Goal: Task Accomplishment & Management: Manage account settings

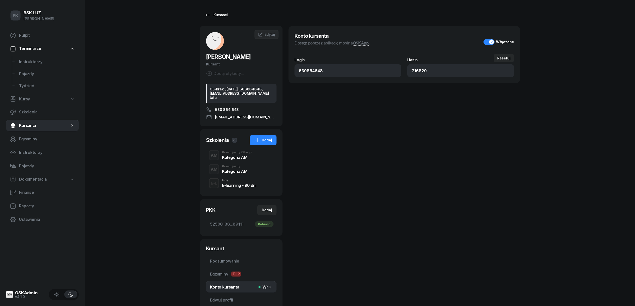
click at [209, 16] on icon at bounding box center [208, 15] width 6 height 6
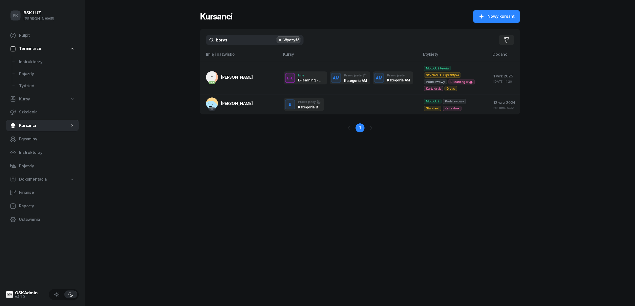
click at [168, 42] on div "PK BSK [PERSON_NAME] Pulpit Terminarze Instruktorzy Pojazdy Tydzień Kursy Szkol…" at bounding box center [317, 153] width 635 height 306
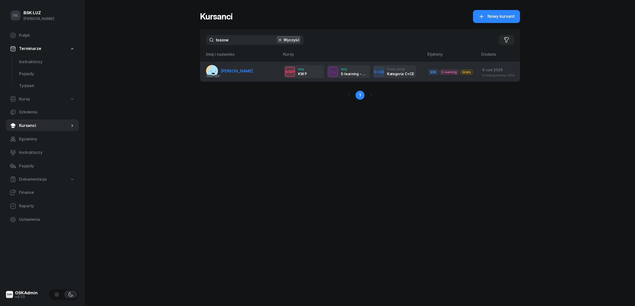
type input "łosiow"
click at [252, 75] on link "PKK PKK ŁOSIOWSKI ŁUKASZ" at bounding box center [229, 71] width 47 height 12
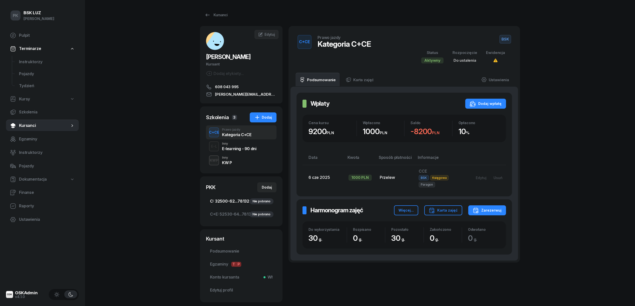
click at [239, 200] on span "C: 32500-62...78132 Nie pobrano" at bounding box center [241, 201] width 63 height 7
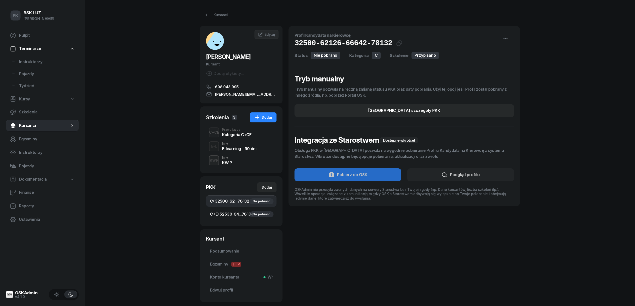
click at [244, 210] on link "C+E: 52530-64...78134 Nie pobrano" at bounding box center [241, 215] width 71 height 12
click at [212, 14] on div "Kursanci" at bounding box center [216, 15] width 23 height 6
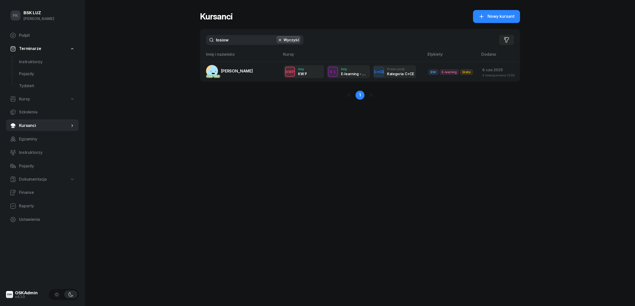
drag, startPoint x: 189, startPoint y: 38, endPoint x: 180, endPoint y: 39, distance: 9.1
click at [180, 38] on div "PK BSK LUZ Piotr Klimek Pulpit Terminarze Instruktorzy Pojazdy Tydzień Kursy Sz…" at bounding box center [317, 153] width 635 height 306
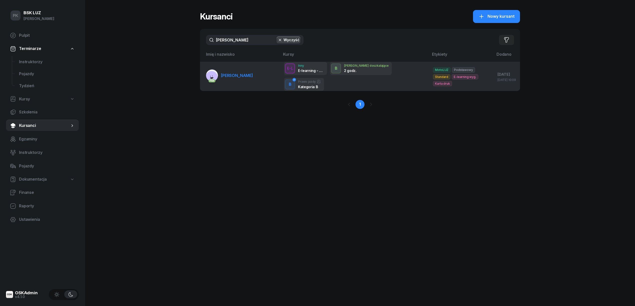
type input "skwarcz"
click at [233, 71] on link "PKK SKWARCZYŃSKI JAN" at bounding box center [229, 76] width 47 height 12
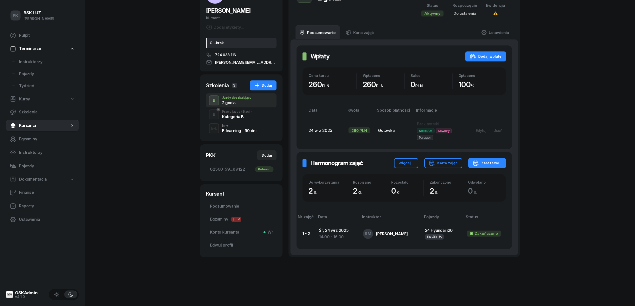
scroll to position [47, 0]
click at [485, 131] on div "Edytuj" at bounding box center [481, 131] width 11 height 4
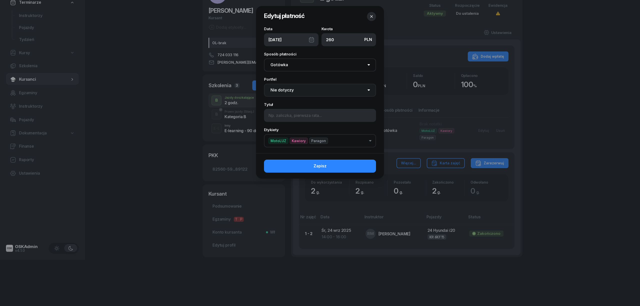
click at [284, 89] on select "Nie dotyczy BSK Kawiory MotoLUZ Kawiory SzkołaMOTO Kawiory BSK Skłodowska MotoL…" at bounding box center [320, 90] width 112 height 13
select select "67eb9ff40a04ba7908a5e502"
click at [264, 84] on select "Nie dotyczy BSK Kawiory MotoLUZ Kawiory SzkołaMOTO Kawiory BSK Skłodowska MotoL…" at bounding box center [320, 90] width 112 height 13
click at [332, 165] on button "Zapisz" at bounding box center [320, 166] width 112 height 13
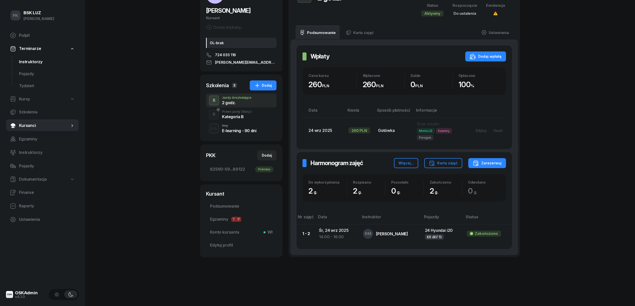
scroll to position [0, 0]
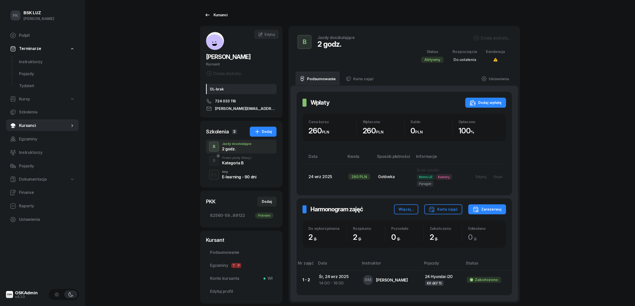
click at [221, 15] on div "Kursanci" at bounding box center [216, 15] width 23 height 6
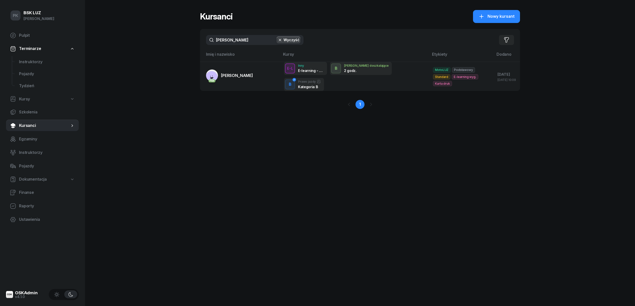
drag, startPoint x: 235, startPoint y: 41, endPoint x: 187, endPoint y: 43, distance: 47.3
click at [187, 43] on div "PK BSK LUZ Piotr Klimek Pulpit Terminarze Instruktorzy Pojazdy Tydzień Kursy Sz…" at bounding box center [317, 153] width 635 height 306
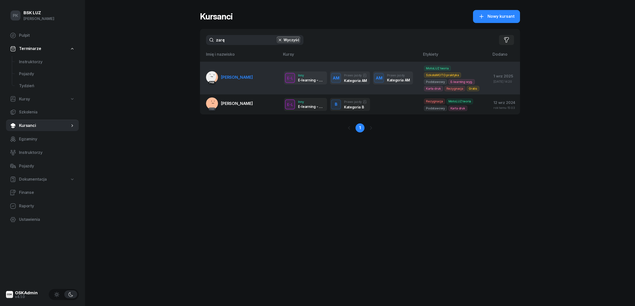
type input "zarę"
click at [251, 84] on td "PKK ZARĘBA-PASZKIEWICZ BORYS" at bounding box center [240, 78] width 80 height 33
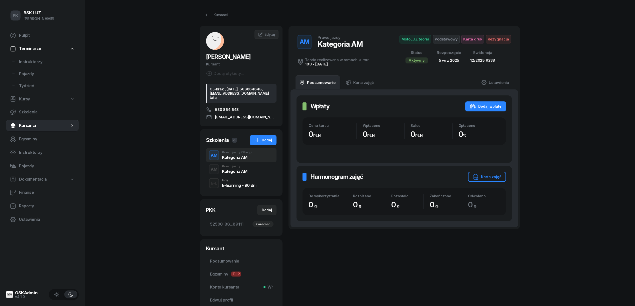
click at [234, 174] on div "Kategoria AM" at bounding box center [234, 172] width 25 height 4
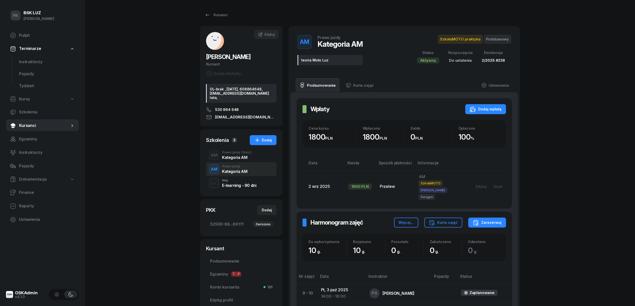
click at [237, 160] on div "Kategoria AM" at bounding box center [237, 158] width 30 height 4
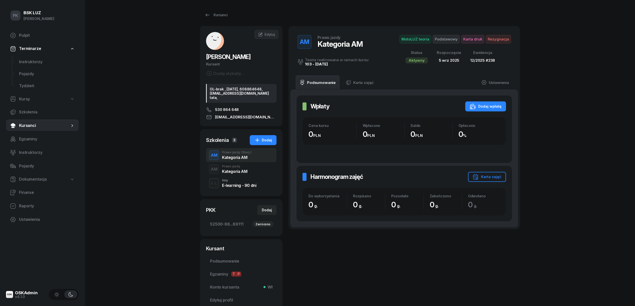
click at [236, 172] on div "Kategoria AM" at bounding box center [234, 171] width 25 height 6
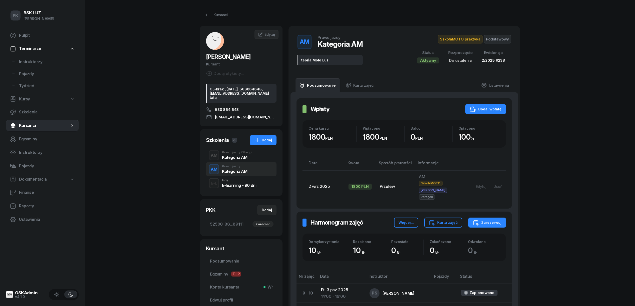
click at [238, 160] on div "Kategoria AM" at bounding box center [237, 158] width 30 height 4
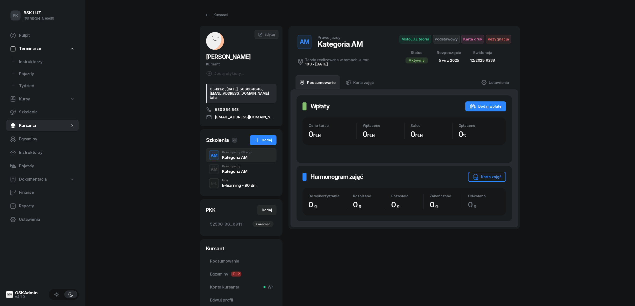
click at [236, 173] on div "Kategoria AM" at bounding box center [234, 172] width 25 height 4
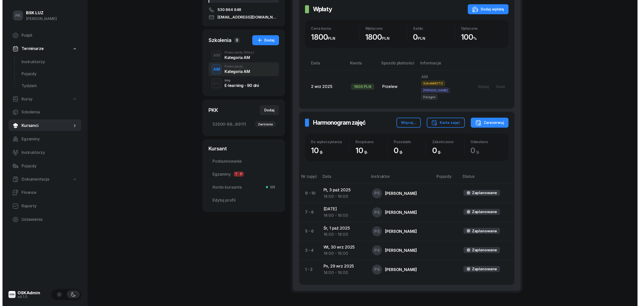
scroll to position [33, 0]
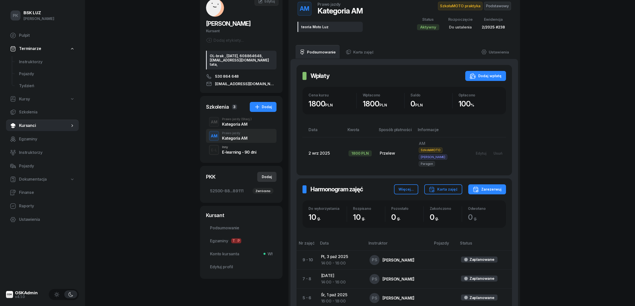
click at [266, 180] on div "Dodaj" at bounding box center [267, 177] width 10 height 6
select select
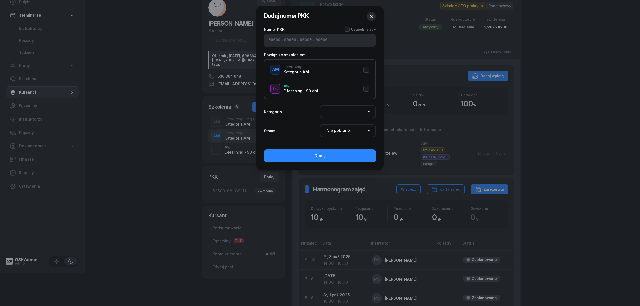
click at [271, 39] on input at bounding box center [275, 40] width 12 height 7
paste input "52500"
type input "52500"
type input "88292"
type input "44713"
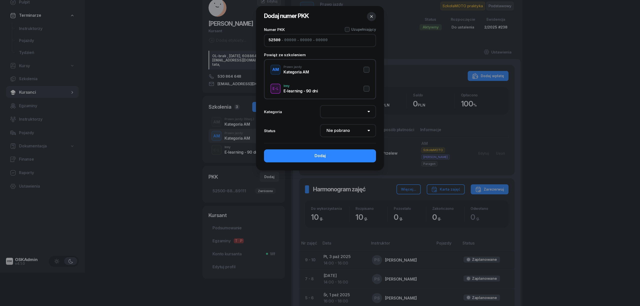
type input "89111"
click at [368, 68] on button "AM Prawo jazdy Kategoria AM" at bounding box center [320, 70] width 99 height 10
select select "AM"
click at [348, 131] on select "Nie pobrano Pobrano Zwrócono Zaktualizowano" at bounding box center [348, 130] width 56 height 13
select select "Get"
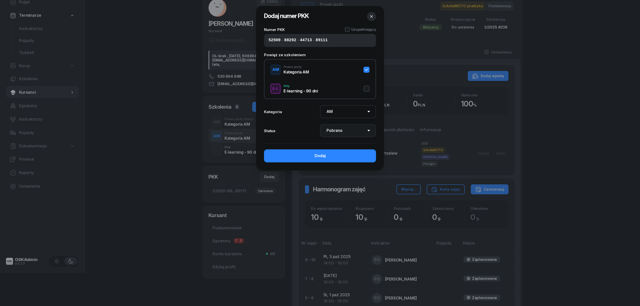
click at [320, 124] on select "Nie pobrano Pobrano Zwrócono Zaktualizowano" at bounding box center [348, 130] width 56 height 13
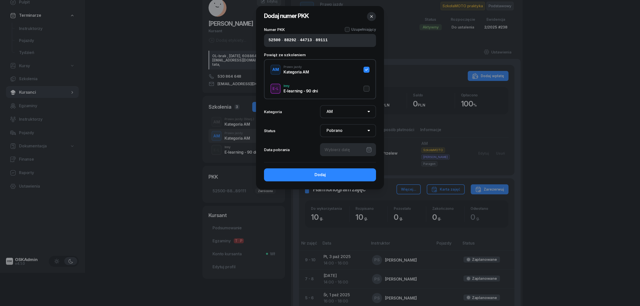
click at [345, 150] on div at bounding box center [348, 149] width 56 height 13
click at [331, 219] on div "24" at bounding box center [330, 221] width 8 height 8
type input "24/09/2025"
click at [342, 172] on button "Dodaj" at bounding box center [320, 175] width 112 height 13
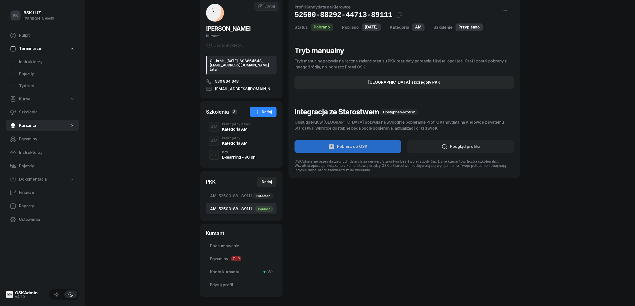
scroll to position [57, 0]
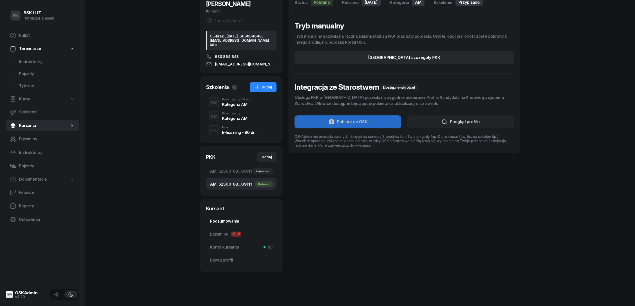
click at [232, 222] on span "Podsumowanie" at bounding box center [241, 221] width 63 height 7
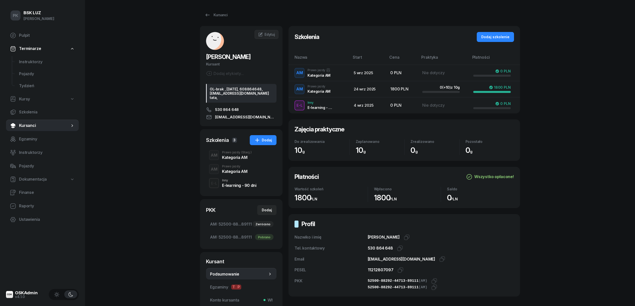
click at [238, 162] on div "AM Prawo jazdy (Stacj.) Kategoria AM" at bounding box center [241, 155] width 71 height 14
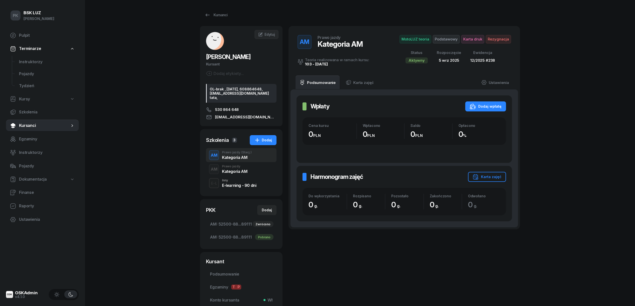
click at [236, 174] on div "Kategoria AM" at bounding box center [234, 172] width 25 height 4
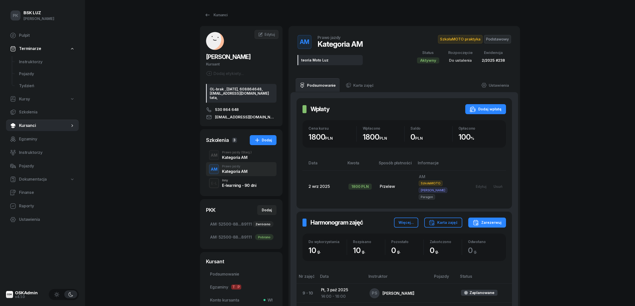
click at [27, 99] on span "Kursy" at bounding box center [24, 99] width 11 height 7
select select
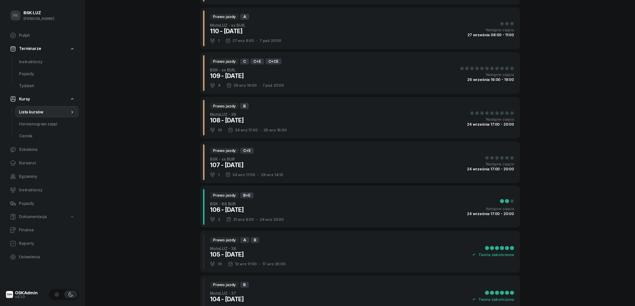
scroll to position [67, 0]
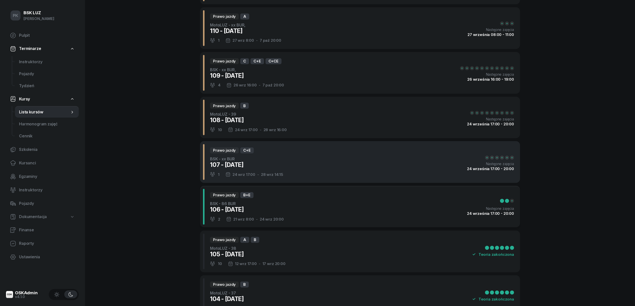
click at [309, 172] on div "Prawo jazdy C+E BSK - xx BUR 107 - 2025/09/24 1 24 wrz 17:00 - 28 wrz 14:15 Nas…" at bounding box center [360, 162] width 320 height 42
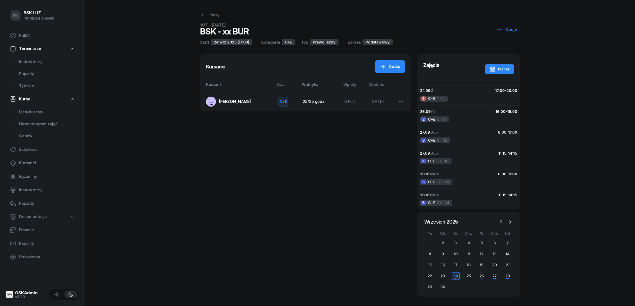
click at [219, 154] on div "Kursanci Dodaj Kursant Kat. Praktyka Wpłaty Dodano KUBICKI KRZYSZTOF C+E Prawo …" at bounding box center [305, 177] width 211 height 246
click at [213, 17] on div "Kursy" at bounding box center [210, 15] width 19 height 6
select select
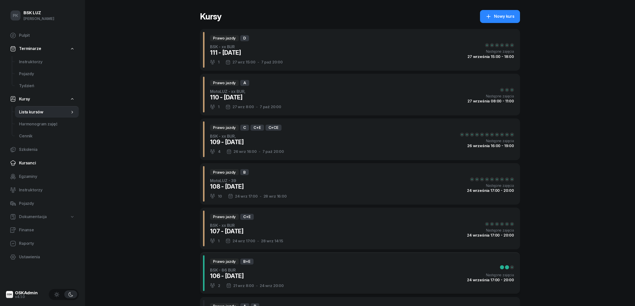
click at [31, 164] on span "Kursanci" at bounding box center [47, 163] width 56 height 7
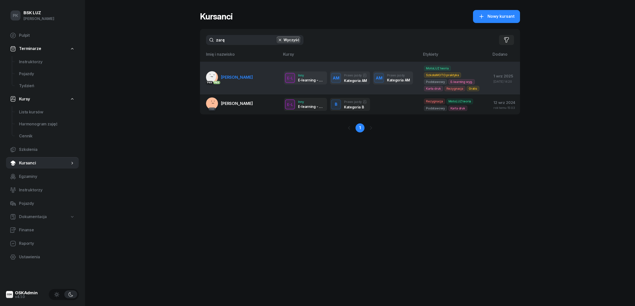
click at [246, 79] on span "[PERSON_NAME]" at bounding box center [237, 77] width 32 height 5
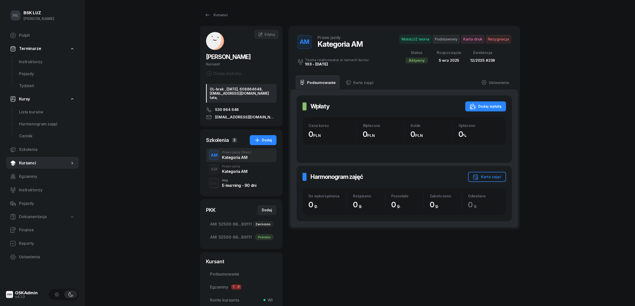
click at [242, 172] on div "Kategoria AM" at bounding box center [234, 171] width 25 height 6
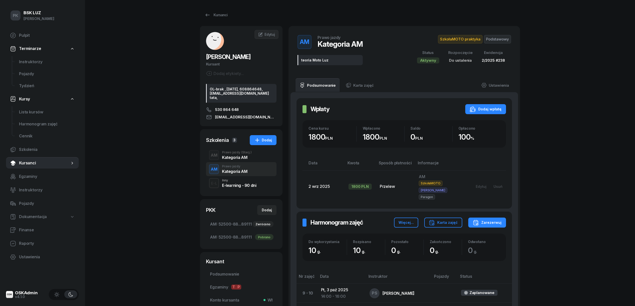
click at [242, 154] on span "(Stacj.)" at bounding box center [246, 152] width 11 height 3
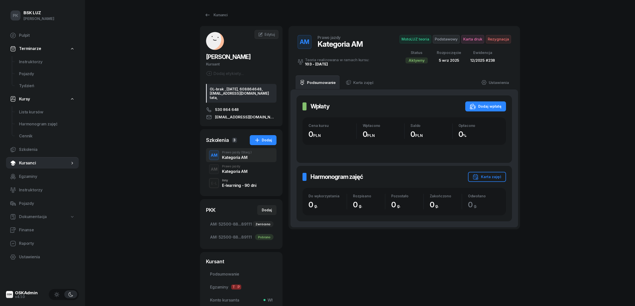
click at [243, 167] on div "AM Prawo jazdy Kategoria AM" at bounding box center [241, 169] width 71 height 14
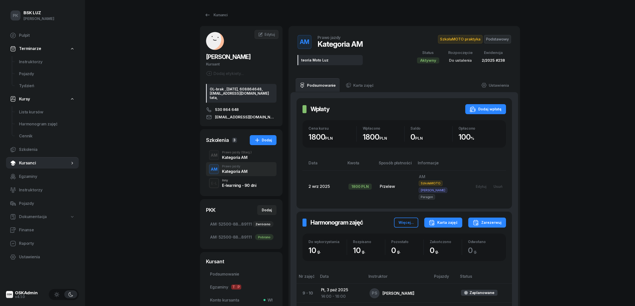
scroll to position [33, 0]
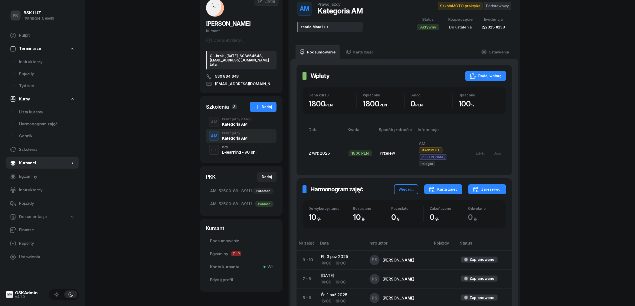
click at [456, 187] on div "Karta zajęć" at bounding box center [443, 190] width 29 height 6
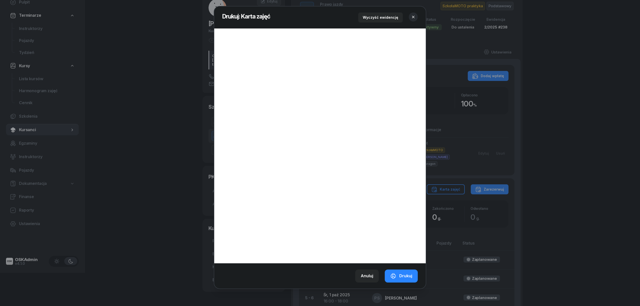
drag, startPoint x: 414, startPoint y: 16, endPoint x: 415, endPoint y: 19, distance: 2.9
click at [414, 16] on icon "button" at bounding box center [413, 17] width 5 height 5
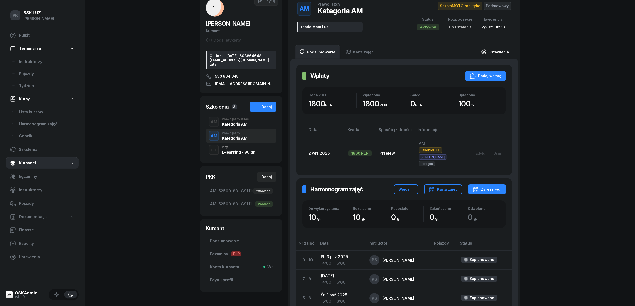
click at [502, 50] on link "Ustawienia" at bounding box center [496, 52] width 36 height 14
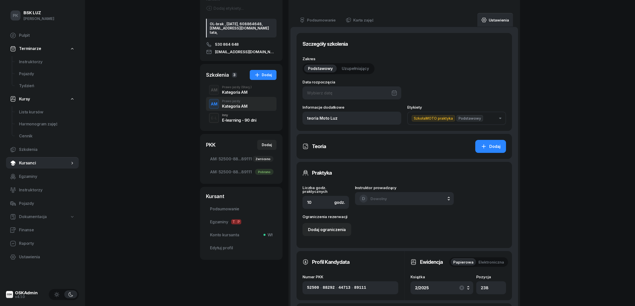
scroll to position [0, 0]
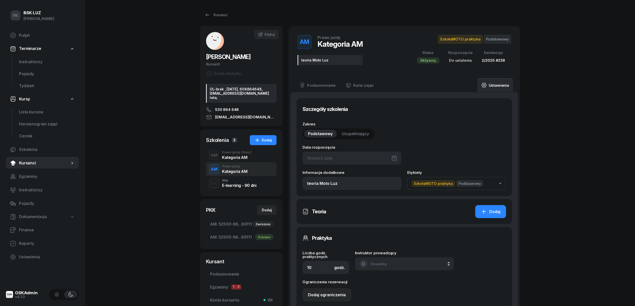
click at [247, 162] on div "AM Prawo jazdy (Stacj.) Kategoria AM" at bounding box center [241, 155] width 71 height 14
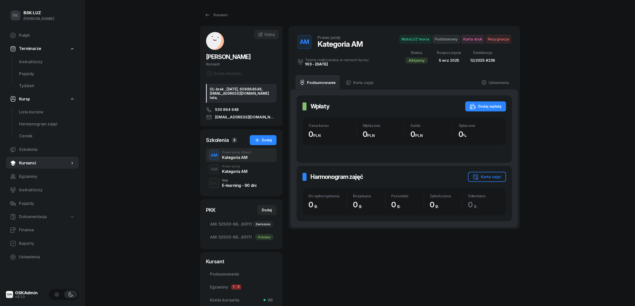
click at [244, 174] on div "Kategoria AM" at bounding box center [234, 172] width 25 height 4
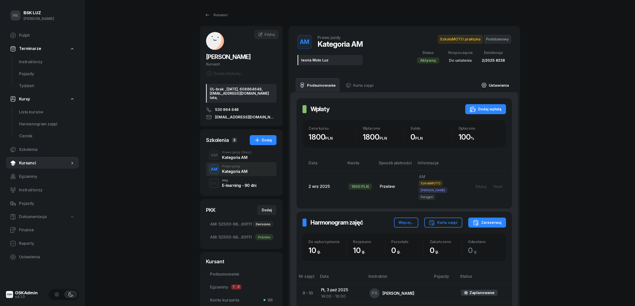
click at [497, 88] on link "Ustawienia" at bounding box center [496, 85] width 36 height 14
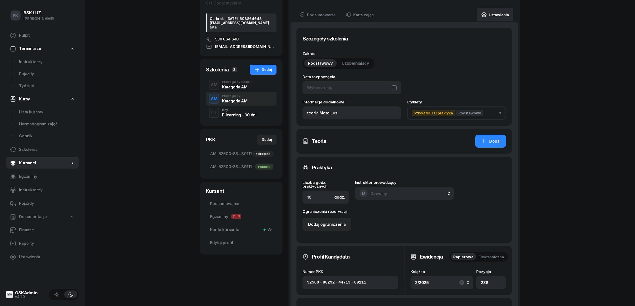
scroll to position [167, 0]
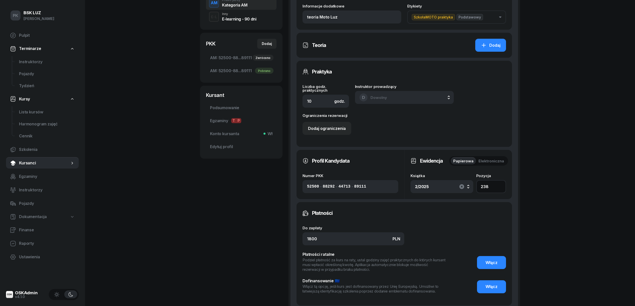
drag, startPoint x: 492, startPoint y: 184, endPoint x: 463, endPoint y: 185, distance: 28.8
click at [464, 185] on div "Książka 2/2025 12/2025 2/2025 11/2023 1/2020 1/2020/SM Pozycja 238" at bounding box center [459, 183] width 96 height 19
click at [456, 192] on button "2/2025" at bounding box center [442, 186] width 63 height 13
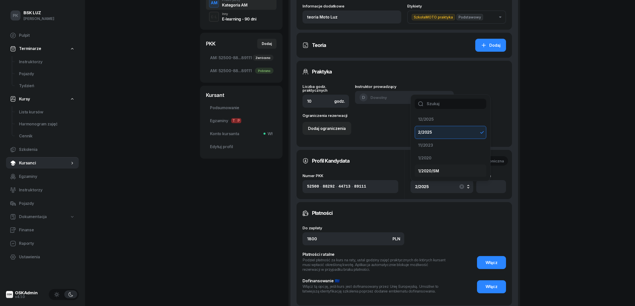
click at [451, 172] on div "1/2020/SM" at bounding box center [447, 171] width 59 height 7
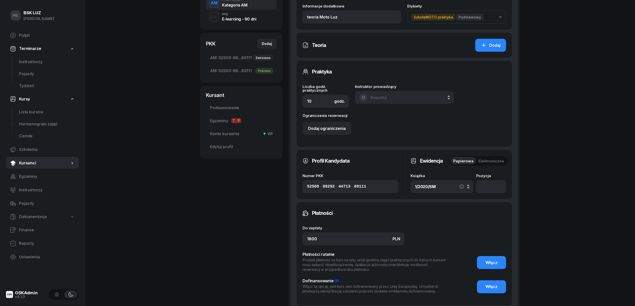
scroll to position [0, 0]
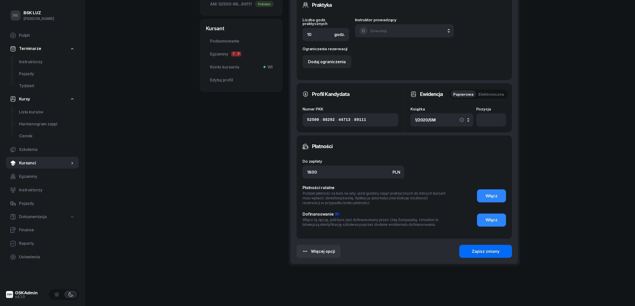
click at [465, 250] on button "Zapisz zmiany" at bounding box center [486, 251] width 53 height 13
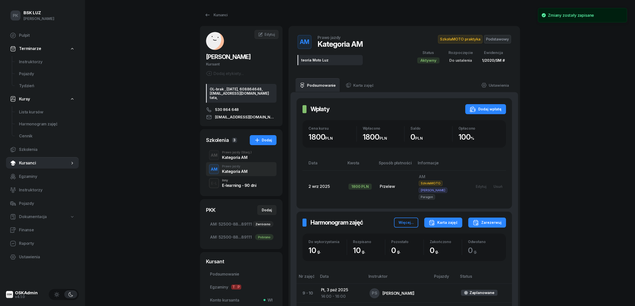
click at [438, 220] on div "Karta zajęć" at bounding box center [443, 223] width 29 height 6
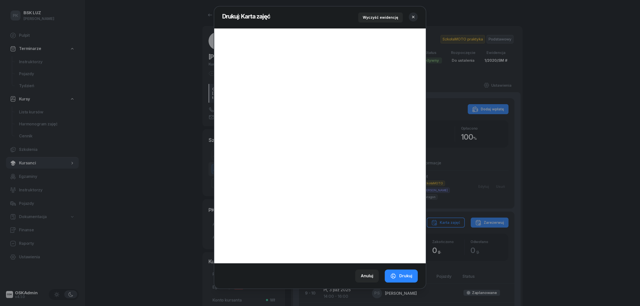
click at [411, 19] on button "button" at bounding box center [413, 17] width 9 height 9
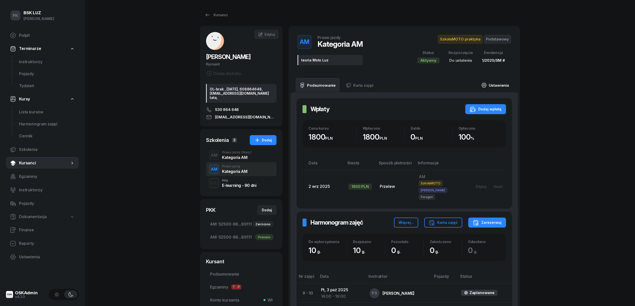
click at [501, 83] on link "Ustawienia" at bounding box center [496, 85] width 36 height 14
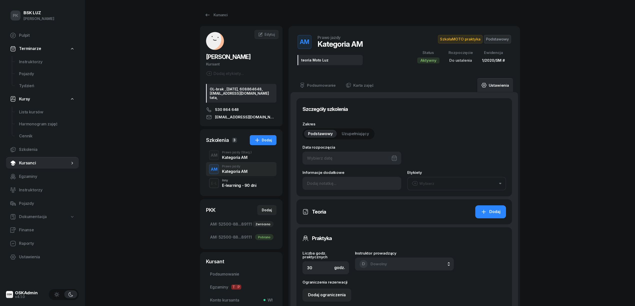
type input "29/09/2025"
type input "teoria Moto Luz"
type input "10"
type input "52500"
type input "88292"
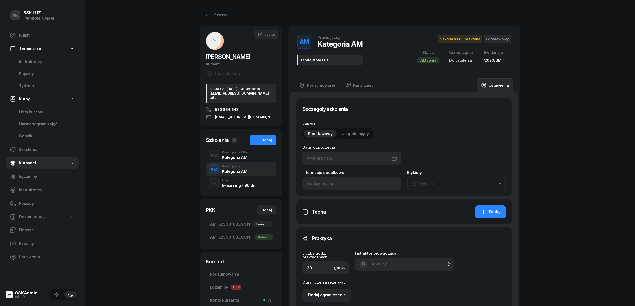
type input "44713"
type input "89111"
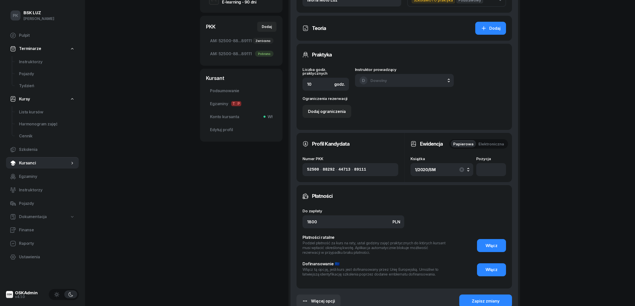
scroll to position [242, 0]
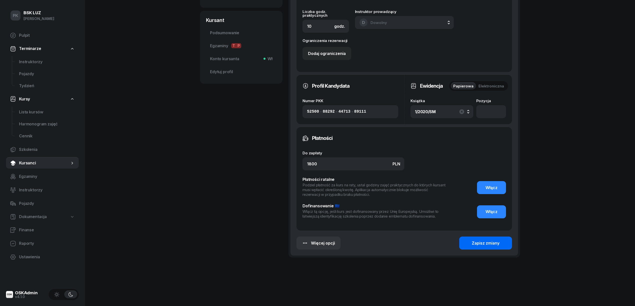
click at [496, 246] on div "Zapisz zmiany" at bounding box center [486, 243] width 28 height 7
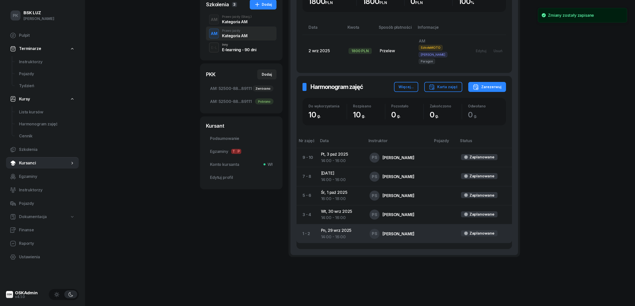
scroll to position [130, 0]
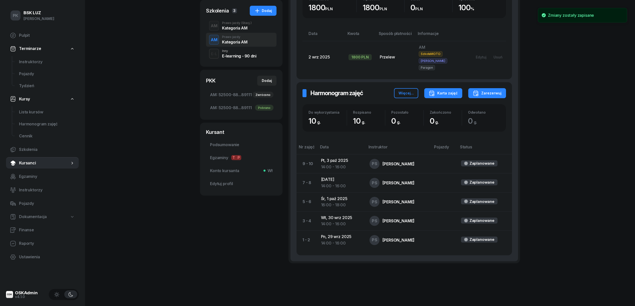
click at [445, 90] on div "Karta zajęć" at bounding box center [443, 93] width 29 height 6
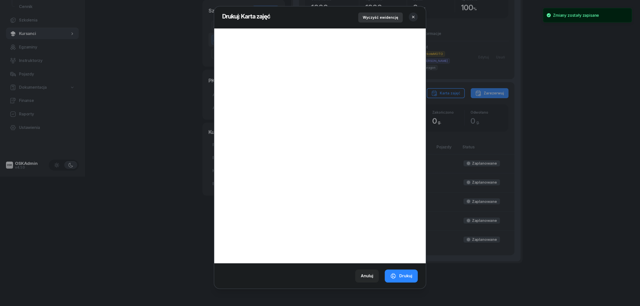
click at [393, 18] on div "Wyczyść ewidencję" at bounding box center [381, 18] width 36 height 6
click at [401, 276] on div "Drukuj" at bounding box center [402, 276] width 22 height 7
click at [412, 17] on icon "button" at bounding box center [413, 17] width 5 height 5
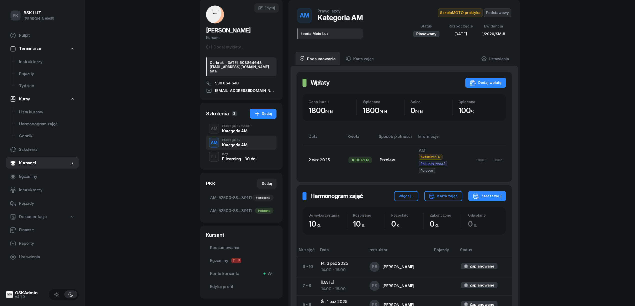
scroll to position [0, 0]
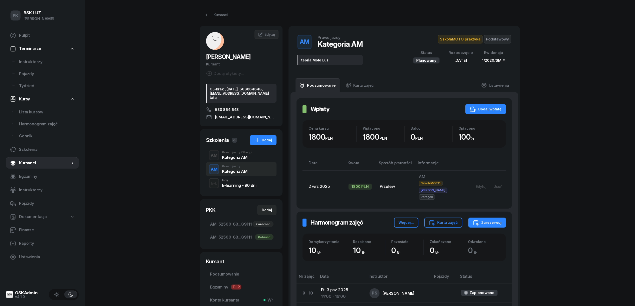
click at [502, 40] on span "Podstawowy" at bounding box center [497, 39] width 27 height 9
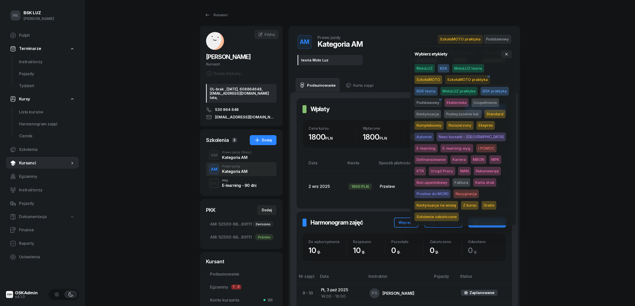
click at [474, 180] on span "Karta druk" at bounding box center [485, 183] width 23 height 9
click at [594, 132] on div "PK BSK LUZ Piotr Klimek Pulpit Terminarze Instruktorzy Pojazdy Tydzień Kursy Li…" at bounding box center [317, 221] width 635 height 442
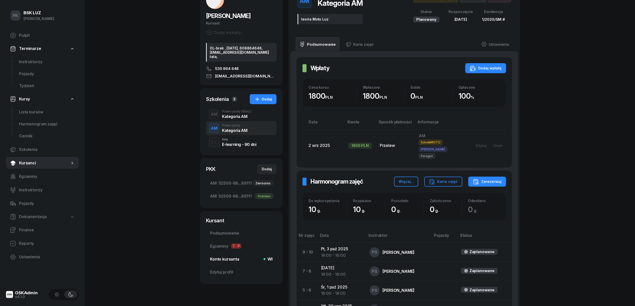
scroll to position [67, 0]
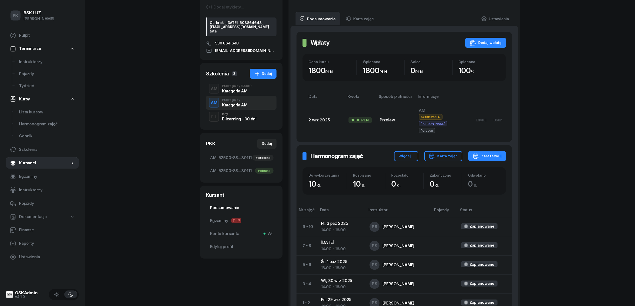
click at [230, 211] on span "Podsumowanie" at bounding box center [241, 208] width 63 height 7
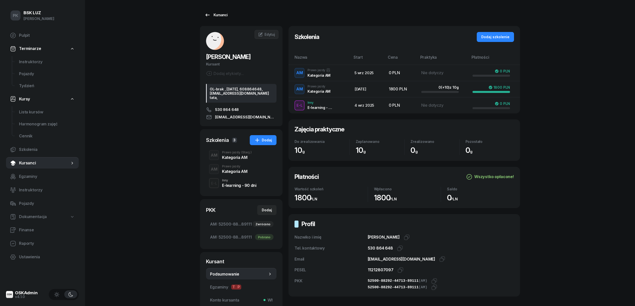
click at [218, 14] on div "Kursanci" at bounding box center [216, 15] width 23 height 6
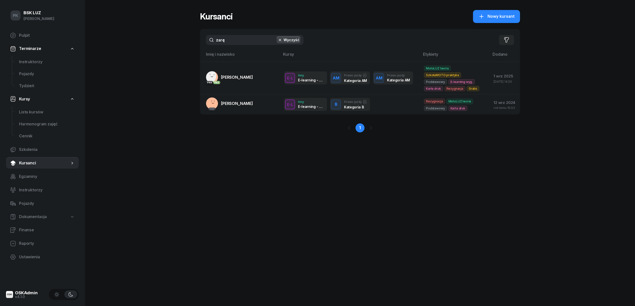
drag, startPoint x: 229, startPoint y: 40, endPoint x: 164, endPoint y: 42, distance: 64.8
click at [164, 42] on div "PK BSK LUZ Piotr Klimek Pulpit Terminarze Instruktorzy Pojazdy Tydzień Kursy Li…" at bounding box center [317, 153] width 635 height 306
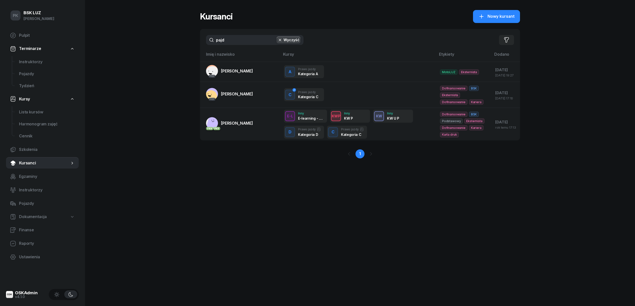
drag, startPoint x: 225, startPoint y: 41, endPoint x: 166, endPoint y: 42, distance: 59.0
click at [166, 42] on div "PK BSK LUZ Piotr Klimek Pulpit Terminarze Instruktorzy Pojazdy Tydzień Kursy Li…" at bounding box center [317, 153] width 635 height 306
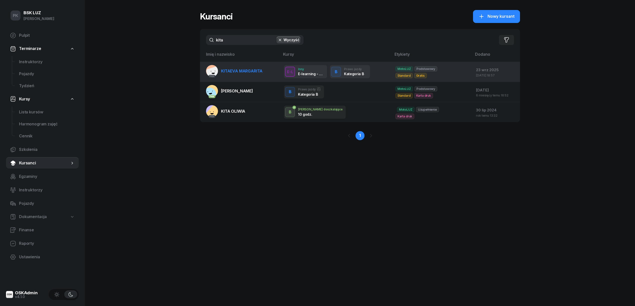
type input "kita"
click at [253, 77] on link "PKK KITAEVA MARGARITA" at bounding box center [234, 71] width 57 height 12
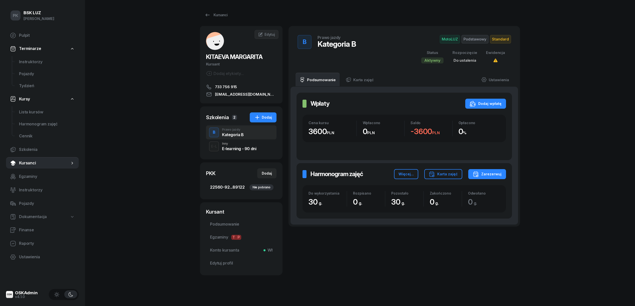
click at [228, 188] on span "22560-92...89122 Nie pobrano" at bounding box center [241, 187] width 63 height 7
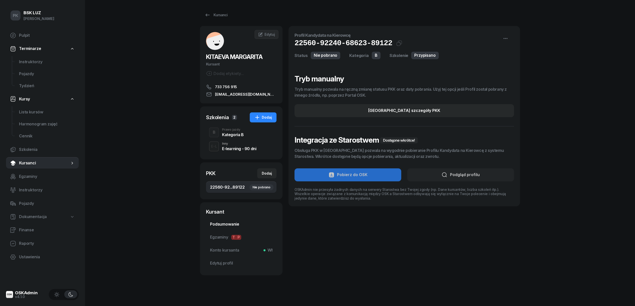
click at [232, 224] on span "Podsumowanie" at bounding box center [241, 224] width 63 height 7
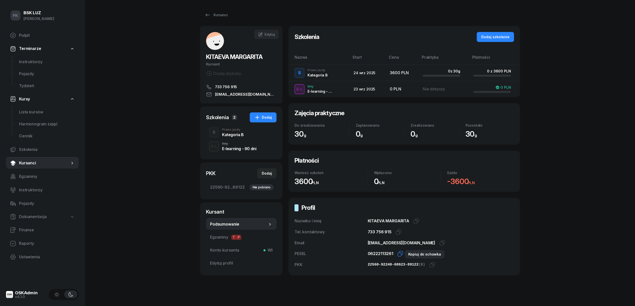
click at [400, 253] on icon "button" at bounding box center [401, 254] width 6 height 6
click at [430, 264] on icon "button" at bounding box center [433, 265] width 6 height 6
click at [268, 34] on span "Edytuj" at bounding box center [270, 34] width 11 height 4
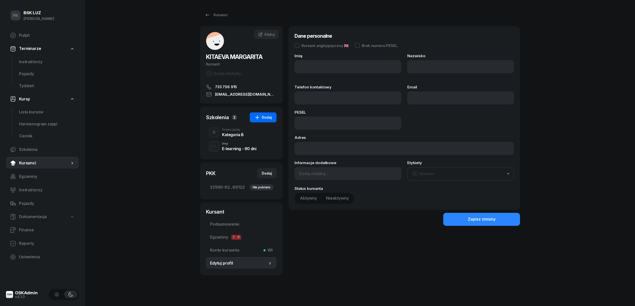
type input "MARGARITA"
type input "KITAEVA"
type input "733756915"
type input "margokitaeva@gmail.com"
type input "06222113261"
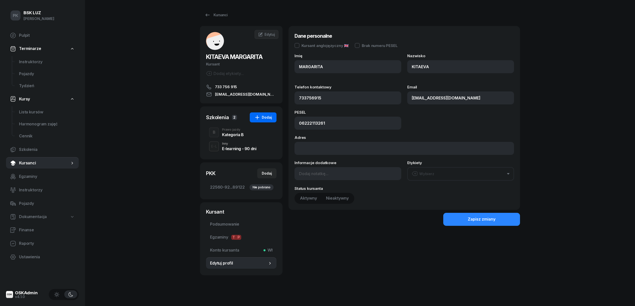
type input "733 756 915"
click at [316, 176] on input at bounding box center [348, 173] width 107 height 13
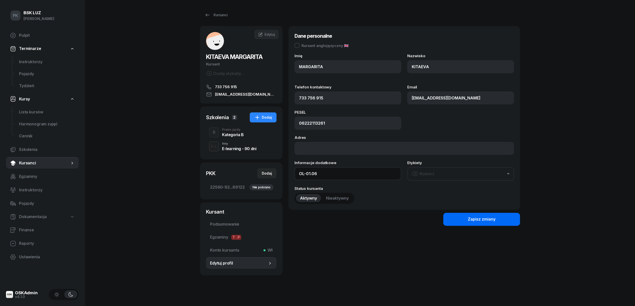
type input "OL-01.06"
click at [464, 222] on button "Zapisz zmiany" at bounding box center [482, 219] width 77 height 13
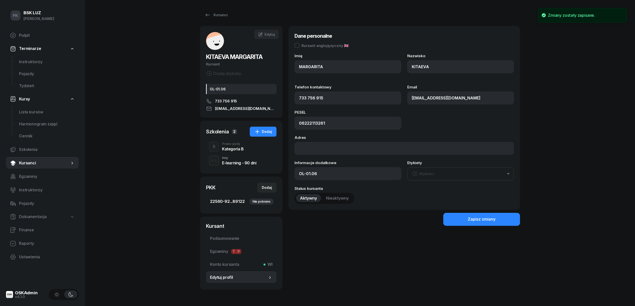
click at [241, 202] on span "22560-92...89122 Nie pobrano" at bounding box center [241, 202] width 63 height 7
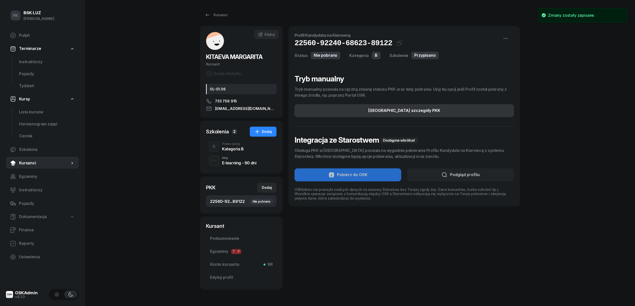
click at [454, 116] on button "Edytuj szczegóły PKK" at bounding box center [405, 110] width 220 height 13
select select "B"
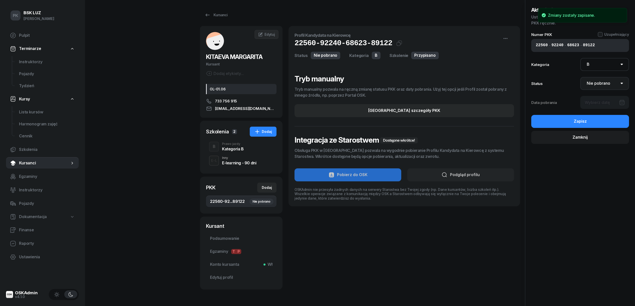
click at [599, 84] on select "Nie pobrano Pobrano Zwrócono Zaktualizowano" at bounding box center [605, 83] width 49 height 13
select select "Get"
click at [581, 77] on select "Nie pobrano Pobrano Zwrócono Zaktualizowano" at bounding box center [605, 83] width 49 height 13
click at [595, 103] on div at bounding box center [605, 102] width 49 height 13
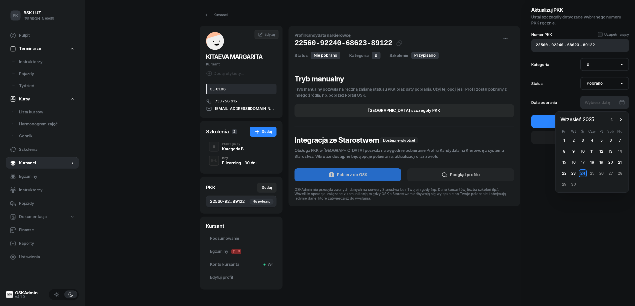
click at [584, 171] on div "24" at bounding box center [583, 174] width 8 height 8
type input "24/09/2025"
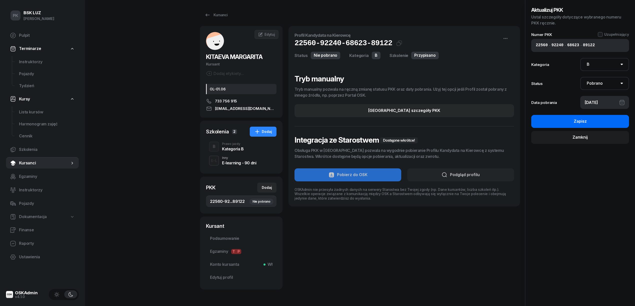
click at [587, 124] on button "Zapisz" at bounding box center [581, 121] width 98 height 13
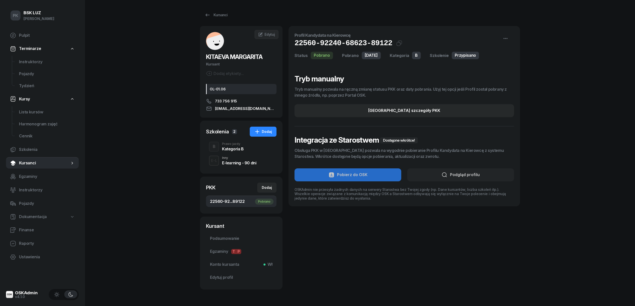
click at [239, 149] on div "Kategoria B" at bounding box center [233, 149] width 22 height 4
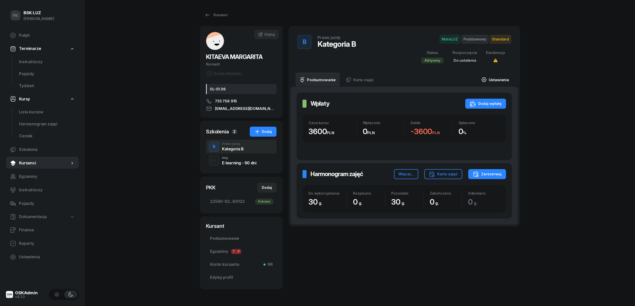
click at [502, 78] on link "Ustawienia" at bounding box center [496, 80] width 36 height 14
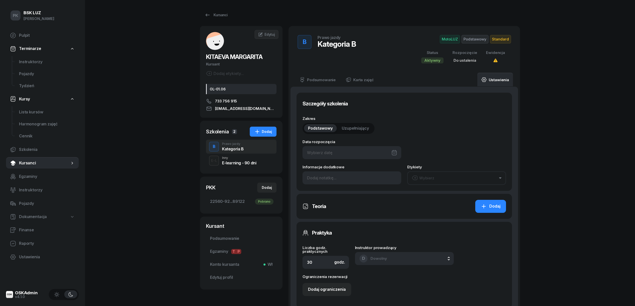
type input "22560"
type input "92240"
type input "68623"
type input "89122"
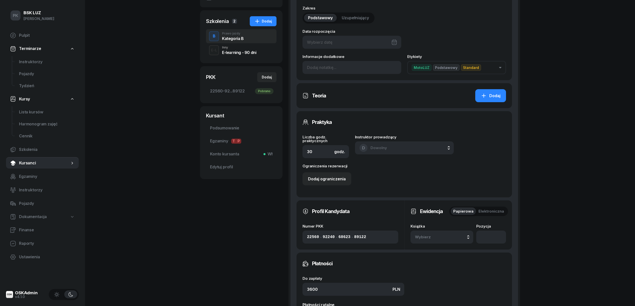
scroll to position [133, 0]
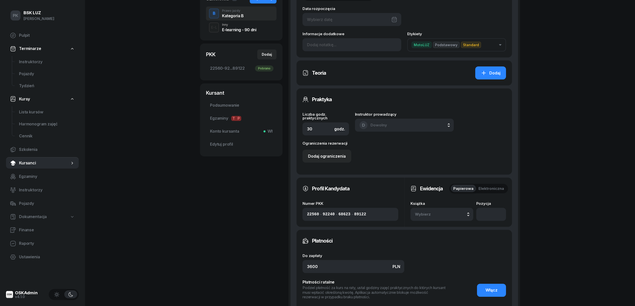
click at [442, 206] on div "Książka Wybierz 12/2025 2/2025 11/2023 1/2020 1/2020/SM" at bounding box center [442, 211] width 63 height 19
click at [443, 216] on span "Wybierz" at bounding box center [430, 214] width 30 height 7
click at [441, 161] on div "2/2025" at bounding box center [447, 160] width 59 height 7
click at [479, 208] on input "number" at bounding box center [492, 214] width 30 height 13
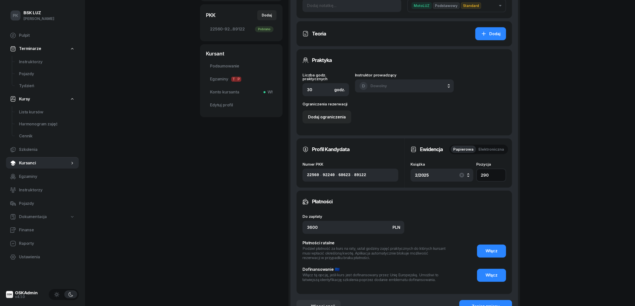
scroll to position [70, 0]
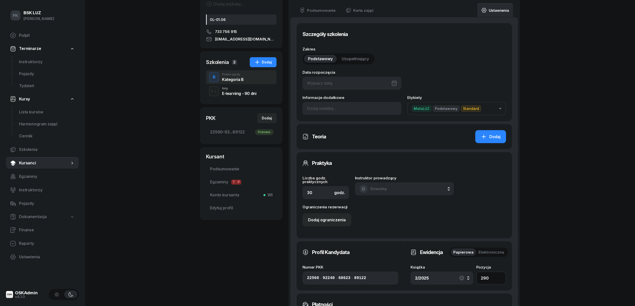
type input "290"
click at [349, 85] on div at bounding box center [352, 83] width 99 height 13
click at [358, 154] on div "24" at bounding box center [355, 154] width 8 height 8
type input "24/09/2025"
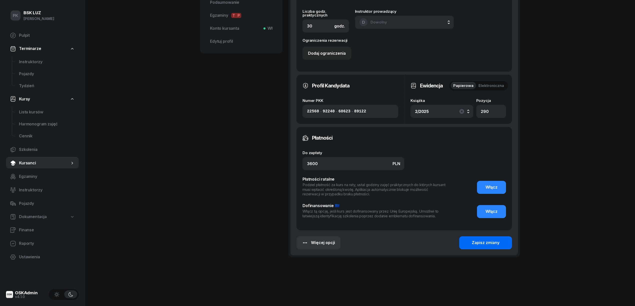
click at [478, 244] on div "Zapisz zmiany" at bounding box center [486, 243] width 28 height 7
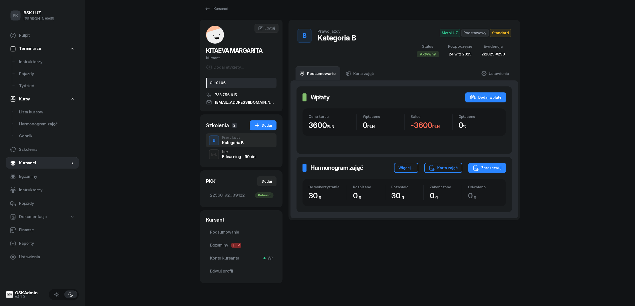
scroll to position [0, 0]
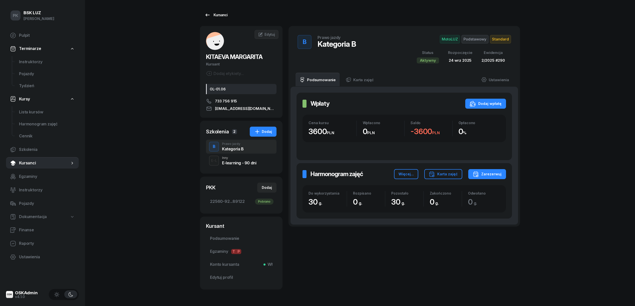
click at [218, 16] on div "Kursanci" at bounding box center [216, 15] width 23 height 6
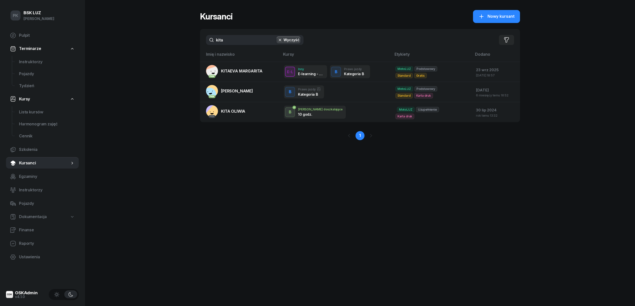
drag, startPoint x: 243, startPoint y: 41, endPoint x: 169, endPoint y: 42, distance: 74.1
click at [169, 42] on div "PK BSK LUZ Piotr Klimek Pulpit Terminarze Instruktorzy Pojazdy Tydzień Kursy Li…" at bounding box center [317, 153] width 635 height 306
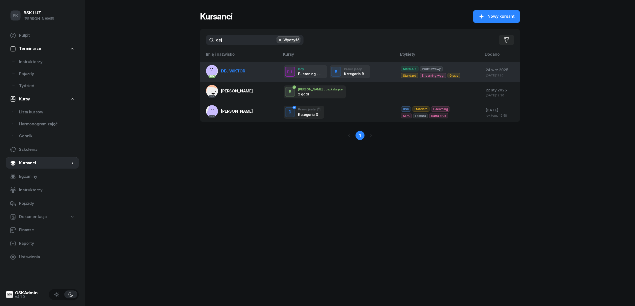
type input "dej"
click at [237, 73] on span "DEJ WIKTOR" at bounding box center [233, 71] width 24 height 5
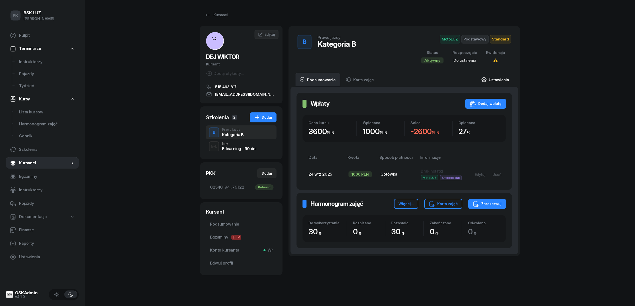
click at [499, 80] on link "Ustawienia" at bounding box center [496, 80] width 36 height 14
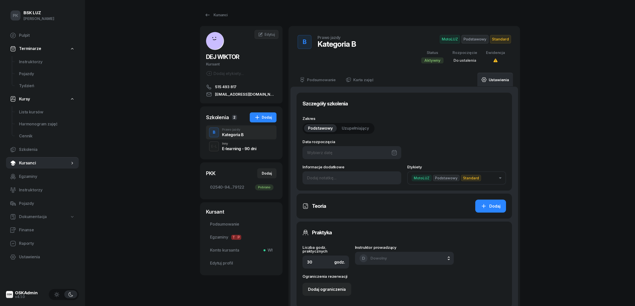
click at [372, 154] on div at bounding box center [352, 152] width 99 height 13
click at [355, 220] on div "24" at bounding box center [355, 224] width 8 height 8
type input "24/09/2025"
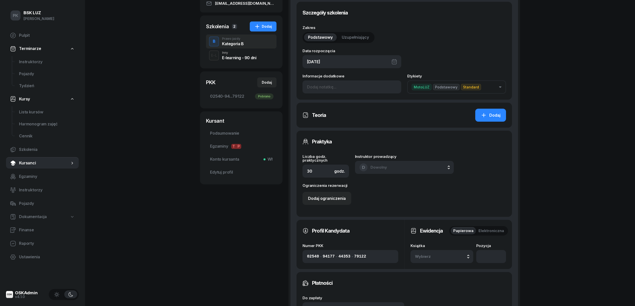
scroll to position [133, 0]
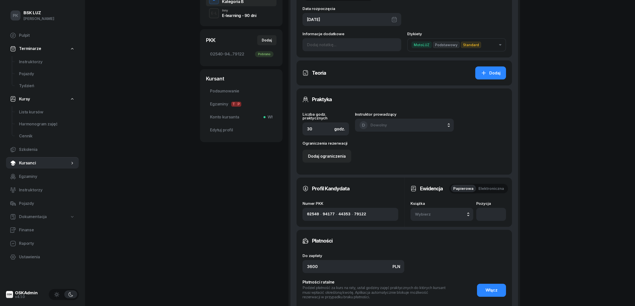
click at [455, 213] on div "Wybierz" at bounding box center [442, 214] width 54 height 7
click at [448, 160] on div "2/2025" at bounding box center [447, 160] width 59 height 7
click at [484, 212] on input "number" at bounding box center [492, 214] width 30 height 13
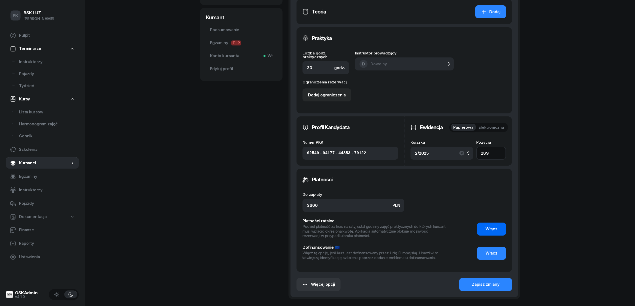
scroll to position [200, 0]
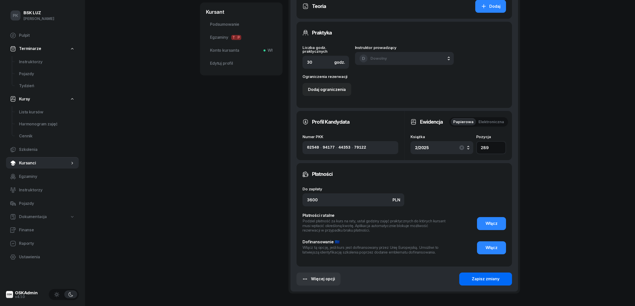
type input "289"
click at [504, 277] on button "Zapisz zmiany" at bounding box center [486, 279] width 53 height 13
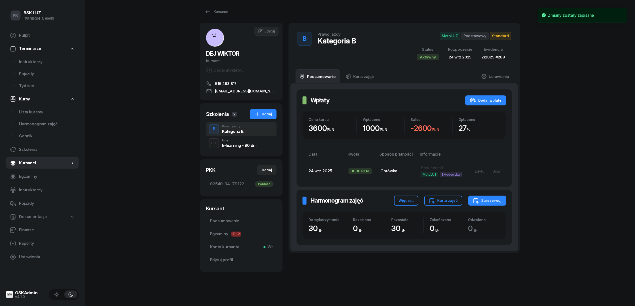
scroll to position [3, 0]
click at [42, 113] on span "Lista kursów" at bounding box center [47, 112] width 56 height 7
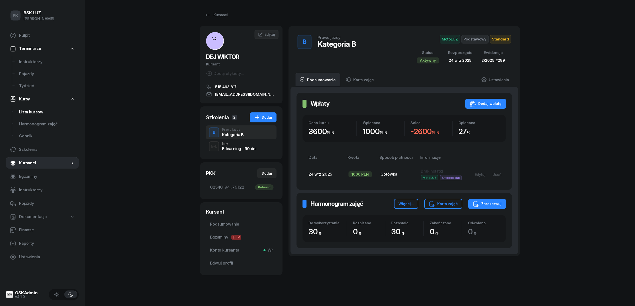
select select
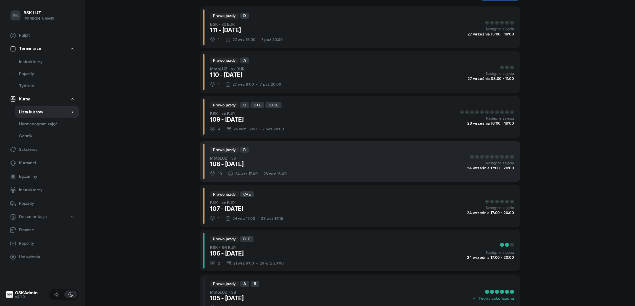
scroll to position [33, 0]
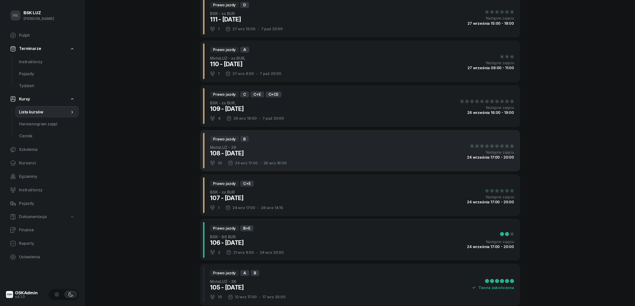
click at [299, 152] on div "Prawo jazdy B MotoLUZ - 39 108 - 2025/09/24 10 24 wrz 17:00 - 28 wrz 16:00 Nast…" at bounding box center [360, 151] width 320 height 42
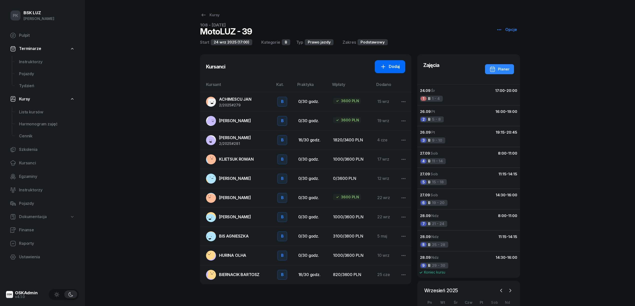
click at [397, 66] on div "Dodaj" at bounding box center [391, 67] width 20 height 7
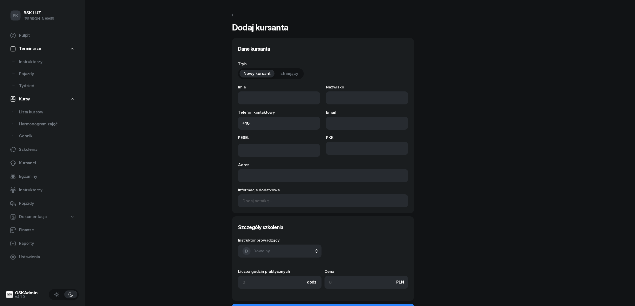
select select "B"
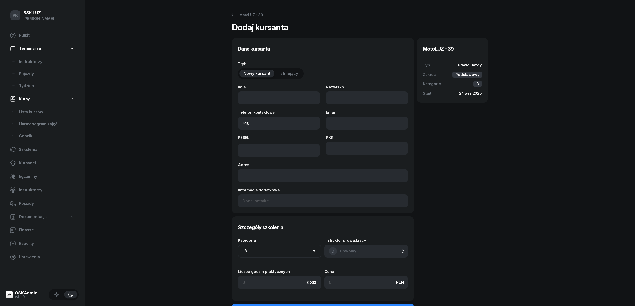
click at [290, 72] on span "Istniejący" at bounding box center [289, 74] width 19 height 7
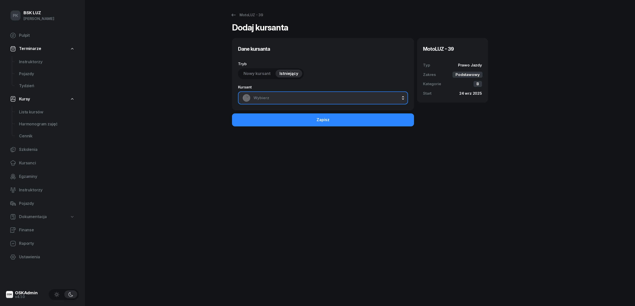
click at [294, 96] on span "Wybierz" at bounding box center [329, 98] width 150 height 7
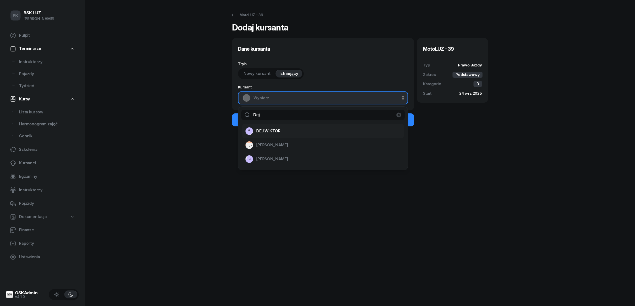
type input "Dej"
click at [281, 132] on div "DEJ WIKTOR" at bounding box center [320, 131] width 150 height 8
select select "B"
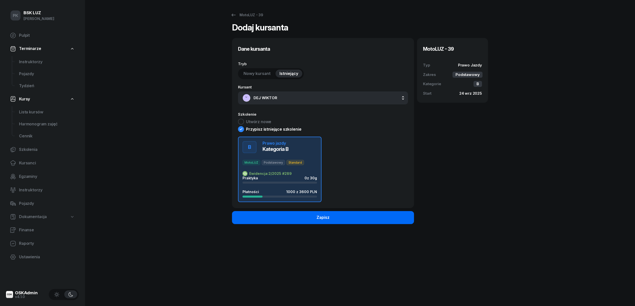
click at [304, 217] on button "Zapisz" at bounding box center [323, 217] width 182 height 13
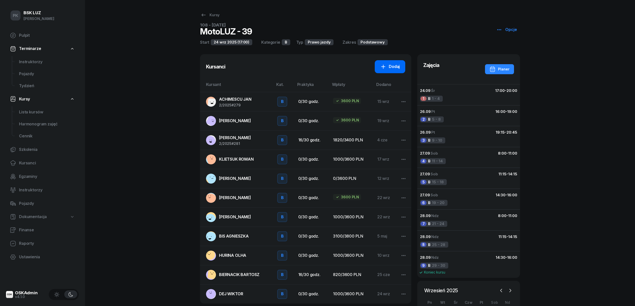
click at [396, 70] on div "Dodaj" at bounding box center [391, 67] width 20 height 7
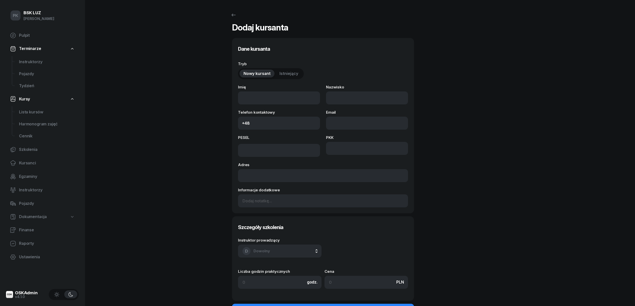
select select "B"
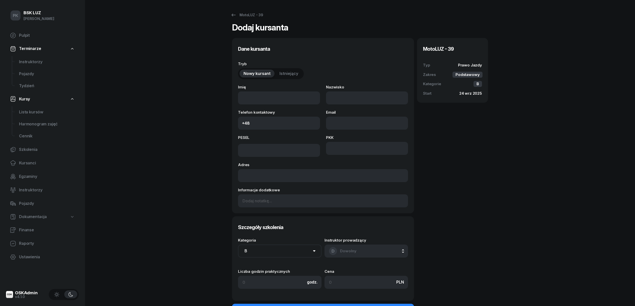
drag, startPoint x: 293, startPoint y: 75, endPoint x: 292, endPoint y: 84, distance: 9.1
click at [293, 75] on span "Istniejący" at bounding box center [289, 74] width 19 height 7
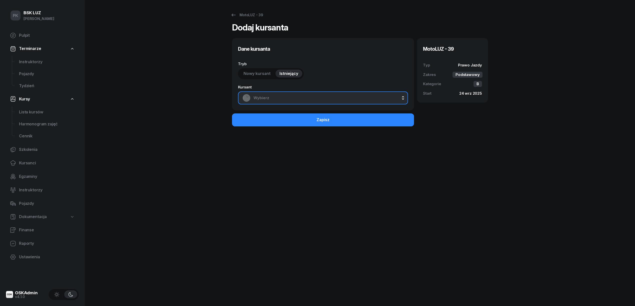
click at [287, 98] on span "Wybierz" at bounding box center [329, 98] width 150 height 7
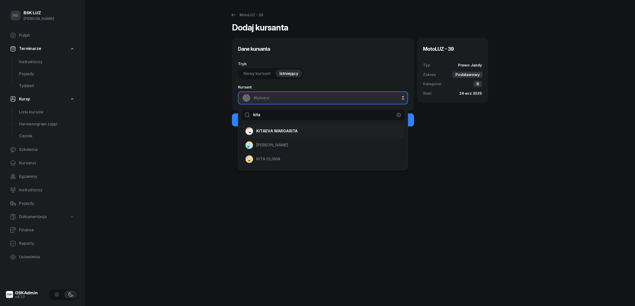
type input "kita"
click at [301, 133] on div "KITAEVA MARGARITA" at bounding box center [320, 131] width 150 height 8
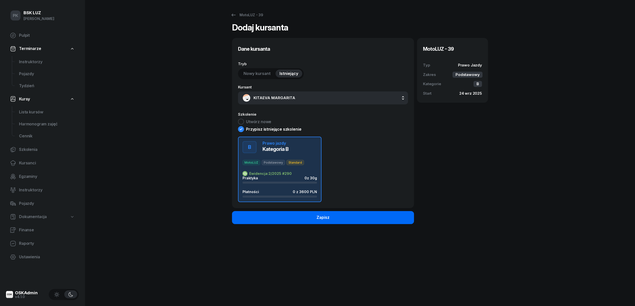
click at [340, 218] on button "Zapisz" at bounding box center [323, 217] width 182 height 13
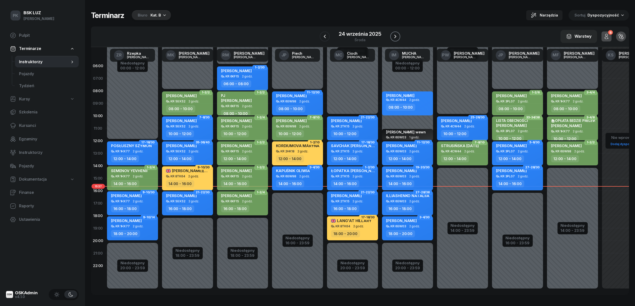
click at [397, 36] on icon "button" at bounding box center [396, 37] width 6 height 6
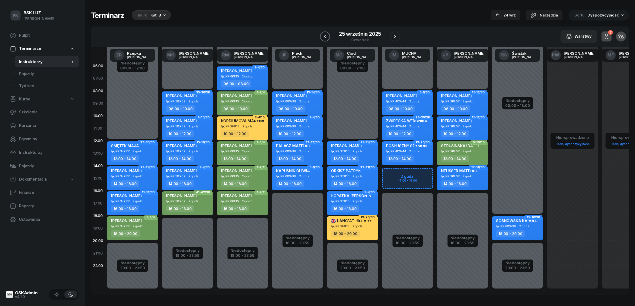
click at [325, 38] on icon "button" at bounding box center [325, 37] width 6 height 6
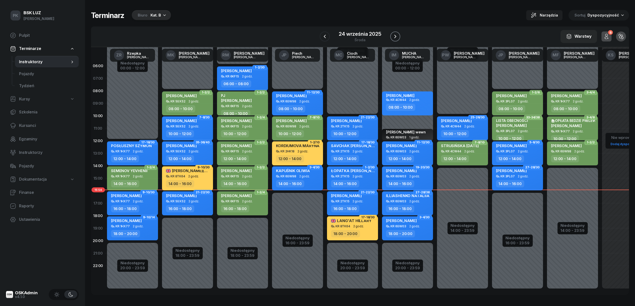
click at [391, 36] on button "button" at bounding box center [396, 37] width 10 height 10
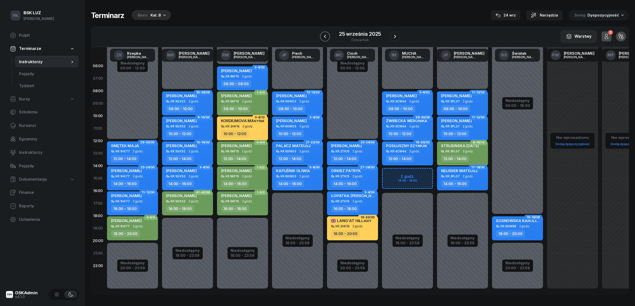
click at [324, 35] on icon "button" at bounding box center [325, 37] width 6 height 6
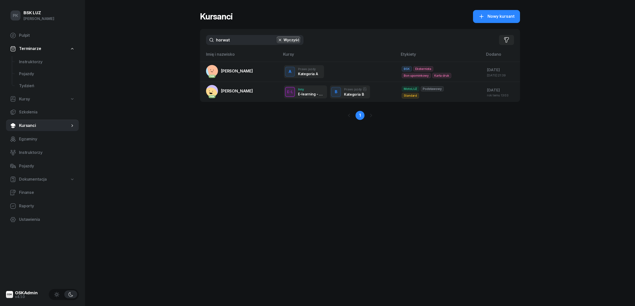
click at [180, 47] on div "PK BSK LUZ Piotr Klimek Pulpit Terminarze Instruktorzy Pojazdy Tydzień Kursy Sz…" at bounding box center [317, 153] width 635 height 306
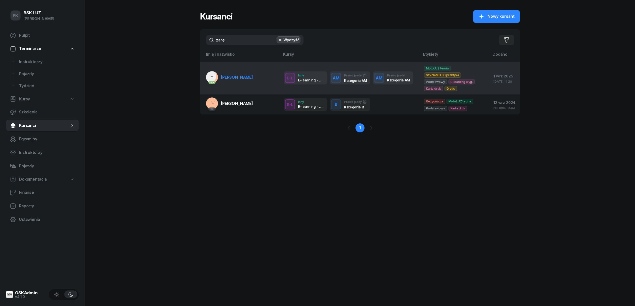
type input "zarę"
click at [235, 79] on span "[PERSON_NAME]" at bounding box center [237, 77] width 32 height 5
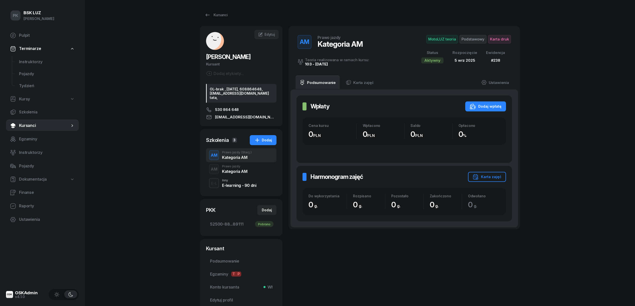
click at [244, 174] on div "Kategoria AM" at bounding box center [234, 172] width 25 height 4
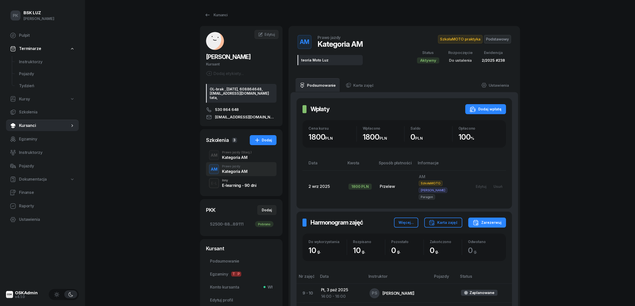
click at [238, 158] on div "Kategoria AM" at bounding box center [237, 157] width 30 height 6
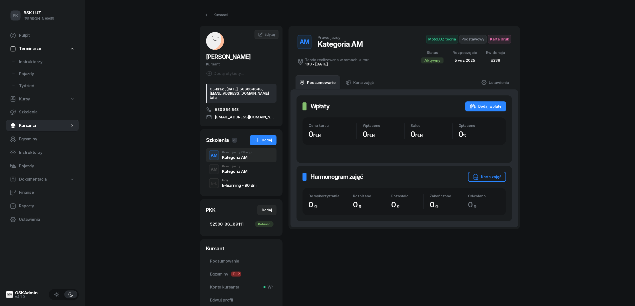
click at [234, 228] on span "52500-88...89111 Pobrano" at bounding box center [241, 224] width 63 height 7
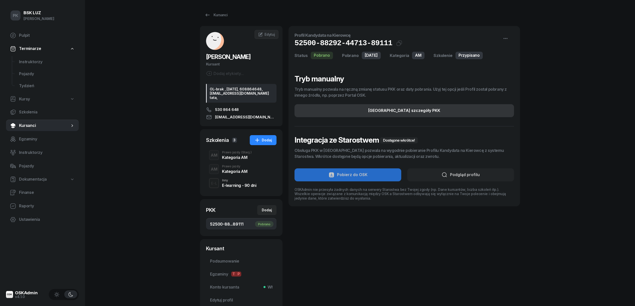
click at [416, 110] on div "Edytuj szczegóły PKK" at bounding box center [405, 111] width 72 height 7
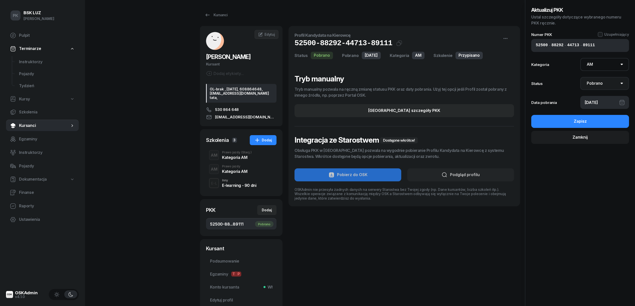
click at [603, 84] on select "Nie pobrano Pobrano Zwrócono Zaktualizowano" at bounding box center [605, 83] width 49 height 13
click at [581, 77] on select "Nie pobrano Pobrano Zwrócono Zaktualizowano" at bounding box center [605, 83] width 49 height 13
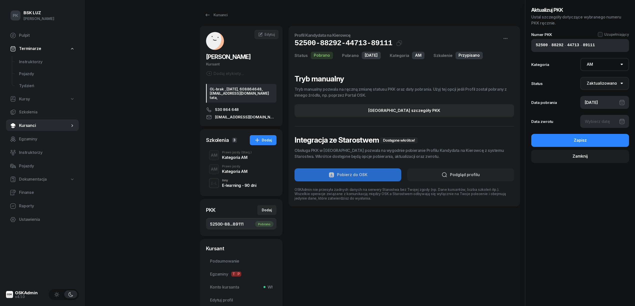
click at [603, 86] on select "Nie pobrano Pobrano Zwrócono Zaktualizowano" at bounding box center [605, 83] width 49 height 13
select select "Return"
click at [581, 77] on select "Nie pobrano Pobrano Zwrócono Zaktualizowano" at bounding box center [605, 83] width 49 height 13
click at [597, 122] on div at bounding box center [605, 121] width 49 height 13
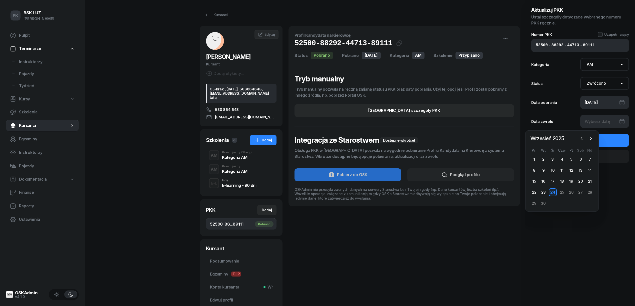
click at [553, 191] on div "24" at bounding box center [553, 193] width 8 height 8
type input "[DATE]"
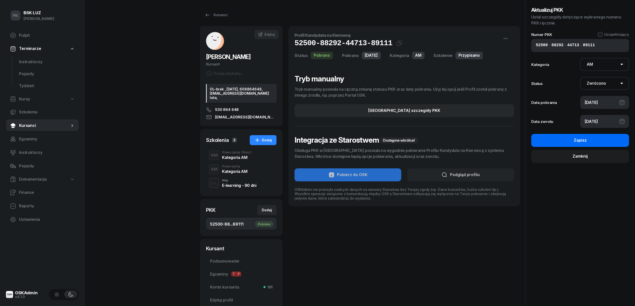
click at [578, 142] on div "Zapisz" at bounding box center [580, 140] width 13 height 7
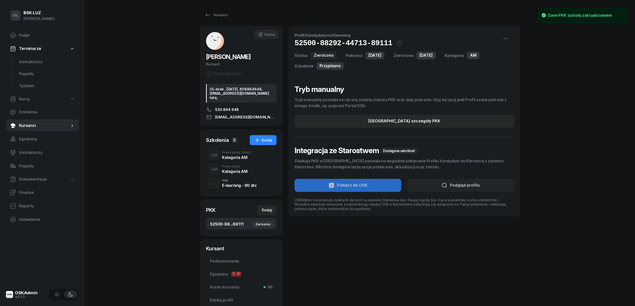
click at [232, 162] on div "AM Prawo jazdy (Stacj.) Kategoria AM" at bounding box center [241, 155] width 71 height 14
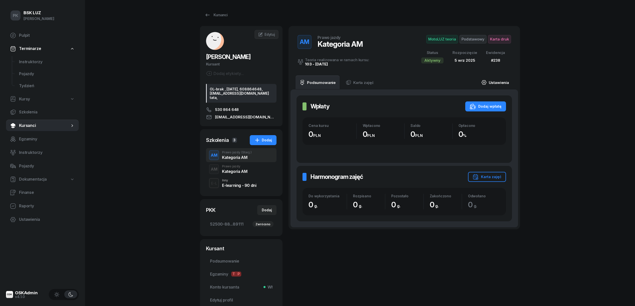
click at [506, 82] on link "Ustawienia" at bounding box center [496, 83] width 36 height 14
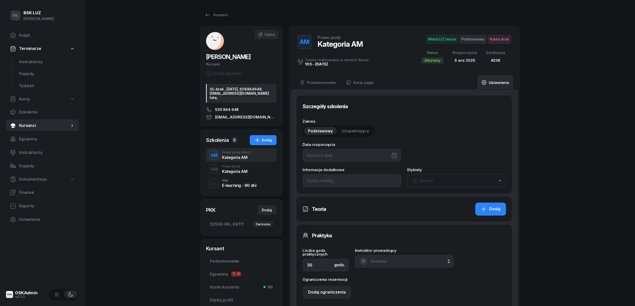
type input "05/09/2025"
type input "52500"
type input "88292"
type input "44713"
type input "89111"
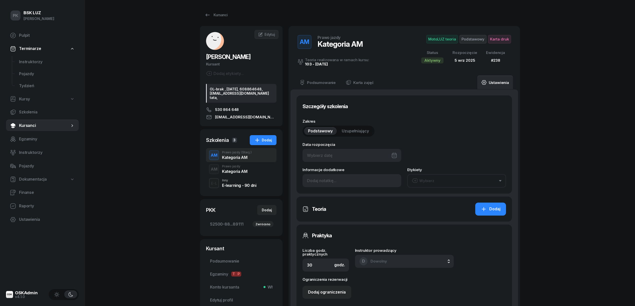
type input "238"
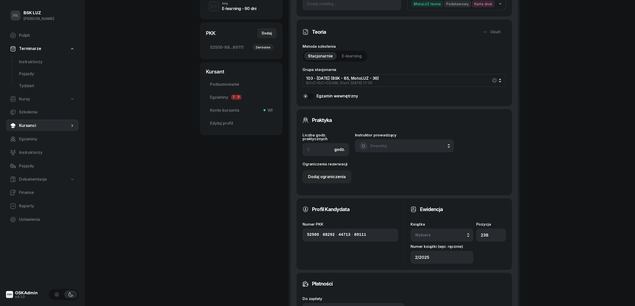
scroll to position [267, 0]
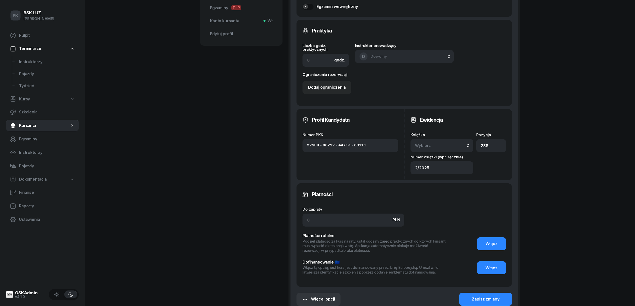
click at [448, 138] on div "Książka Wybierz 12/2025 2/2025 11/2023 1/2020 1/2020/SM" at bounding box center [442, 142] width 63 height 19
click at [450, 145] on div "Wybierz" at bounding box center [442, 146] width 54 height 7
click at [441, 179] on div "12/2025" at bounding box center [447, 179] width 59 height 7
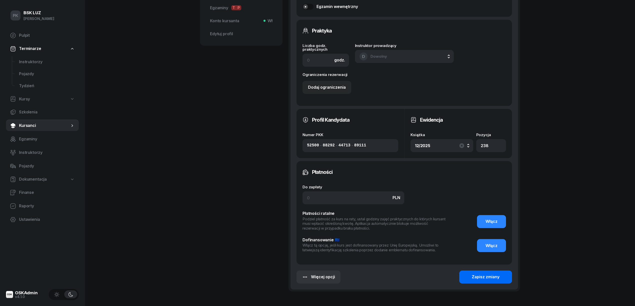
click at [490, 277] on div "Zapisz zmiany" at bounding box center [486, 277] width 28 height 7
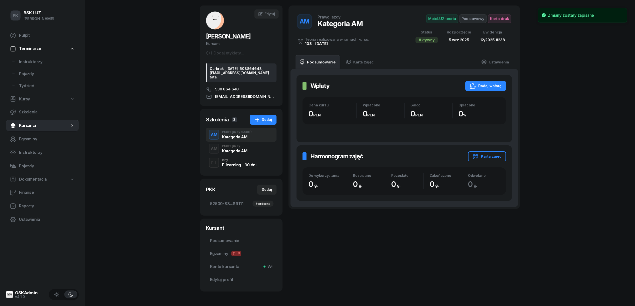
scroll to position [0, 0]
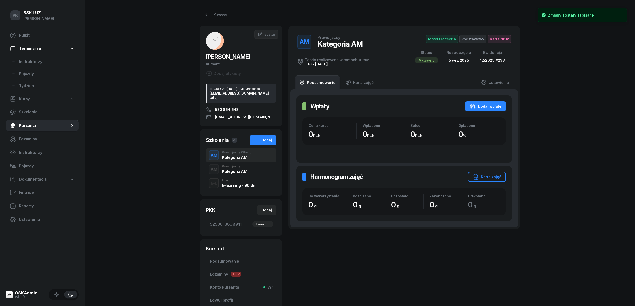
click at [498, 42] on span "Karta druk" at bounding box center [499, 39] width 23 height 9
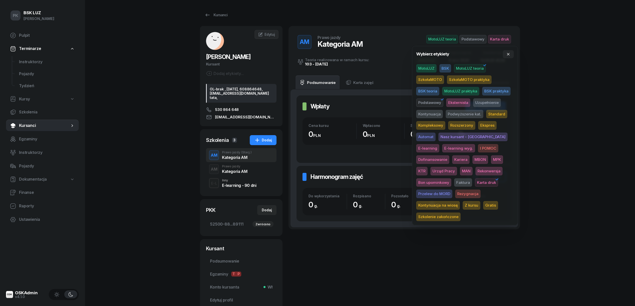
click at [456, 193] on span "Rezygnacja" at bounding box center [468, 194] width 25 height 9
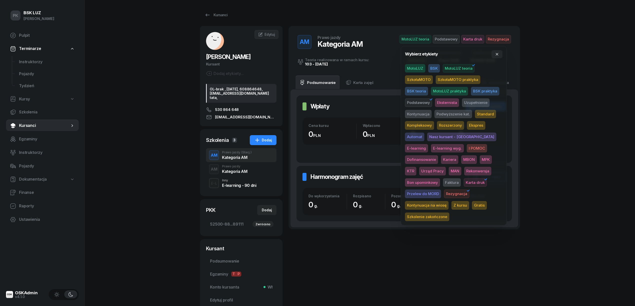
click at [564, 150] on div "PK BSK LUZ Piotr Klimek Pulpit Terminarze Instruktorzy Pojazdy Tydzień Kursy Sz…" at bounding box center [317, 173] width 635 height 346
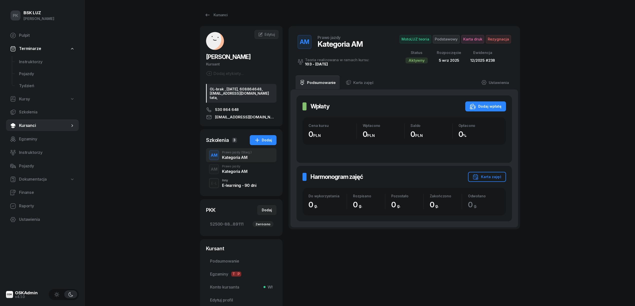
click at [226, 174] on div "Kategoria AM" at bounding box center [234, 172] width 25 height 4
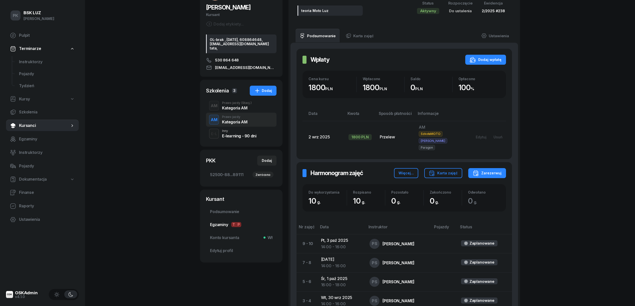
scroll to position [130, 0]
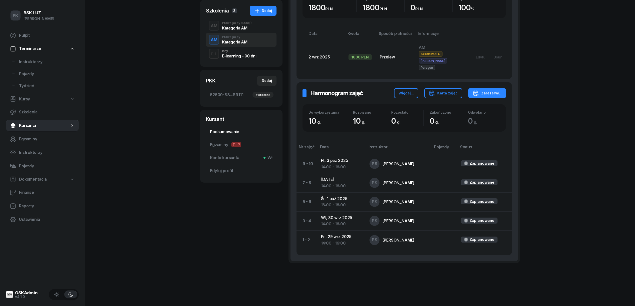
click at [229, 135] on span "Podsumowanie" at bounding box center [241, 132] width 63 height 7
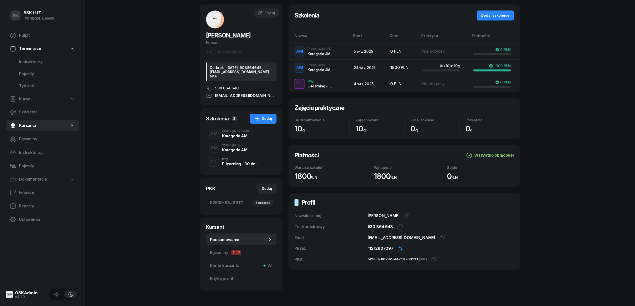
scroll to position [44, 0]
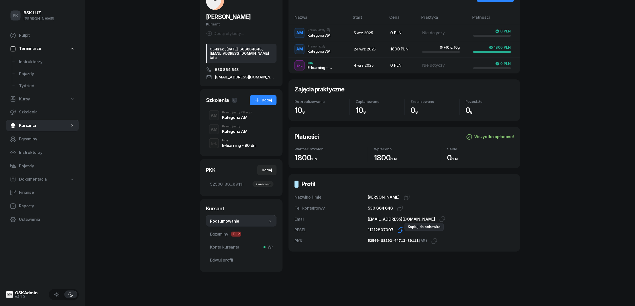
click at [399, 227] on icon "button" at bounding box center [401, 230] width 6 height 6
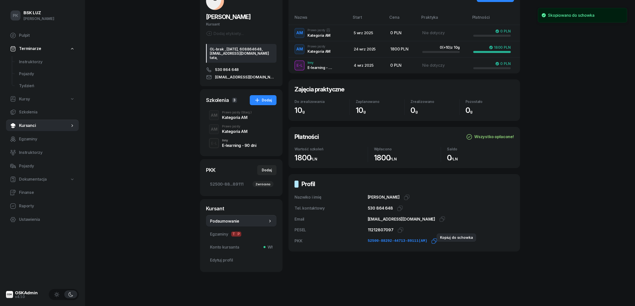
click at [432, 238] on icon "button" at bounding box center [435, 241] width 6 height 6
click at [232, 130] on div "Kategoria AM" at bounding box center [234, 132] width 25 height 4
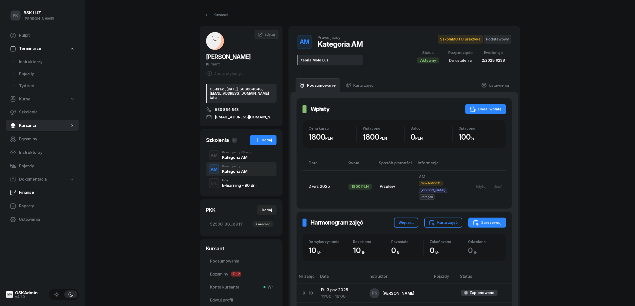
click at [28, 191] on span "Finanse" at bounding box center [47, 193] width 56 height 7
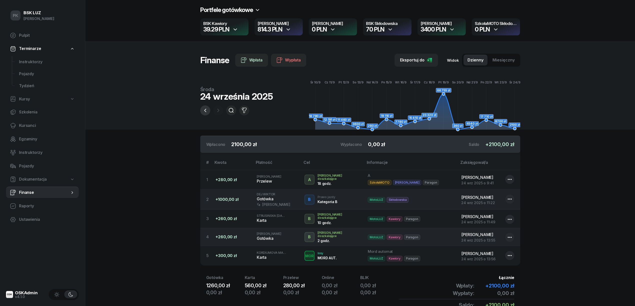
click at [208, 113] on button "button" at bounding box center [205, 111] width 10 height 10
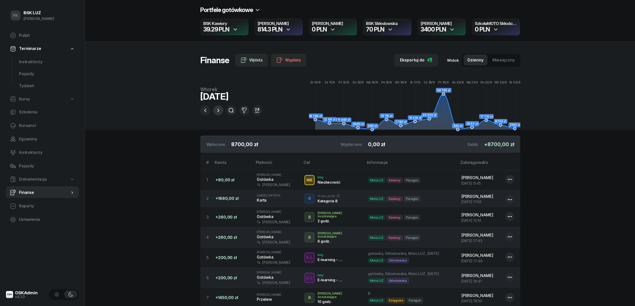
click at [221, 110] on icon "button" at bounding box center [218, 111] width 6 height 6
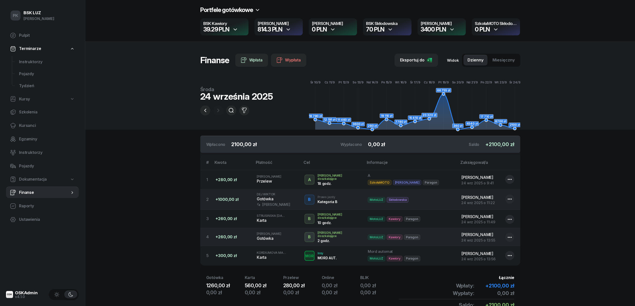
click at [287, 30] on icon "button" at bounding box center [288, 30] width 6 height 6
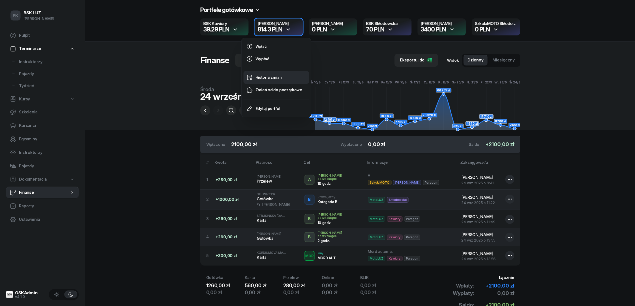
click at [272, 74] on link "Historia zmian" at bounding box center [277, 77] width 66 height 13
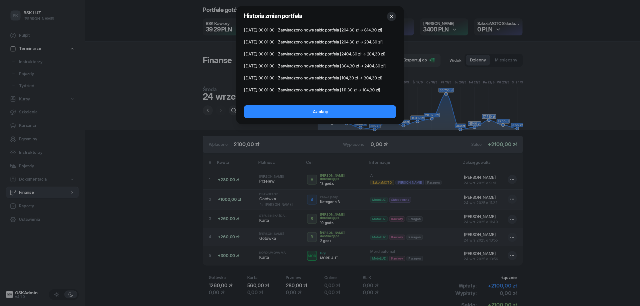
click at [393, 14] on button "button" at bounding box center [391, 16] width 9 height 9
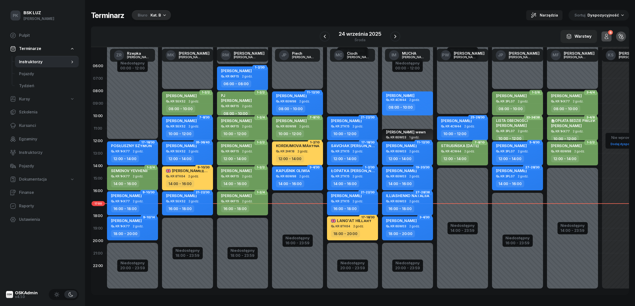
click at [157, 14] on div "Kat. B" at bounding box center [156, 15] width 11 height 6
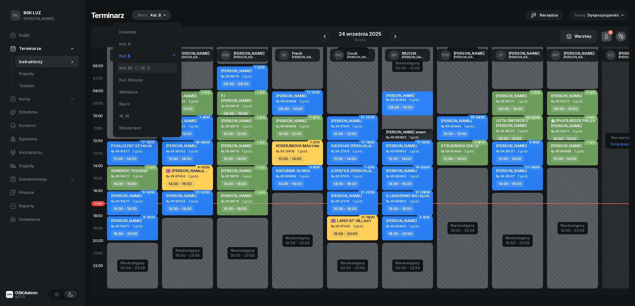
click at [154, 64] on div "Kat. BE, C, CE, D" at bounding box center [147, 68] width 60 height 10
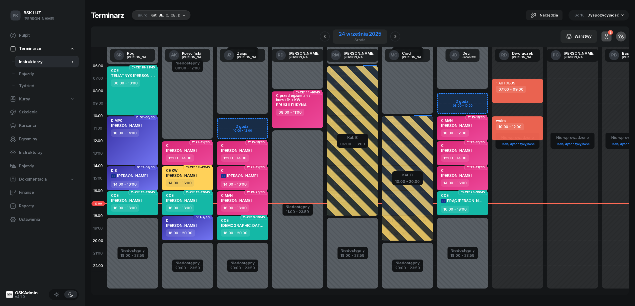
click at [369, 32] on div "24 września 2025" at bounding box center [360, 34] width 42 height 5
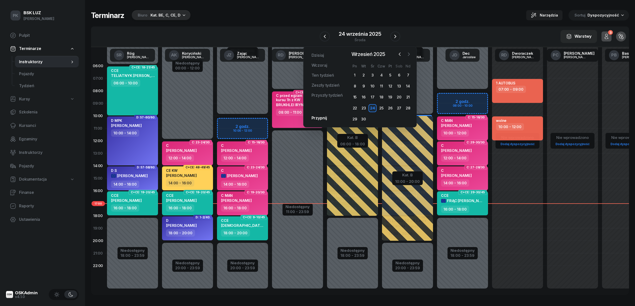
click at [410, 53] on icon "button" at bounding box center [409, 54] width 5 height 5
click at [356, 83] on div "6" at bounding box center [355, 86] width 8 height 8
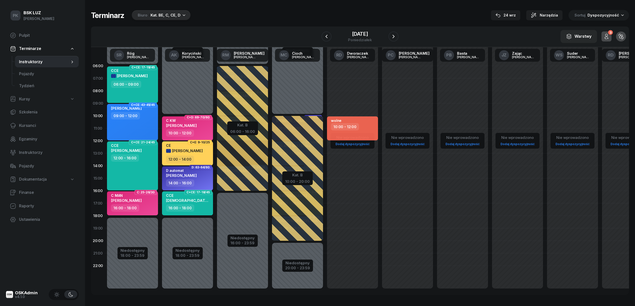
click at [244, 46] on div "W Wybierz AK [PERSON_NAME] BP [PERSON_NAME] DP [PERSON_NAME] GS [PERSON_NAME] I…" at bounding box center [360, 37] width 538 height 21
click at [244, 52] on div "[PERSON_NAME]" at bounding box center [249, 54] width 31 height 4
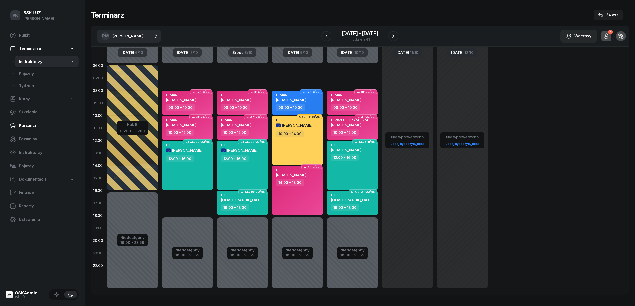
click at [32, 126] on span "Kursanci" at bounding box center [47, 126] width 56 height 7
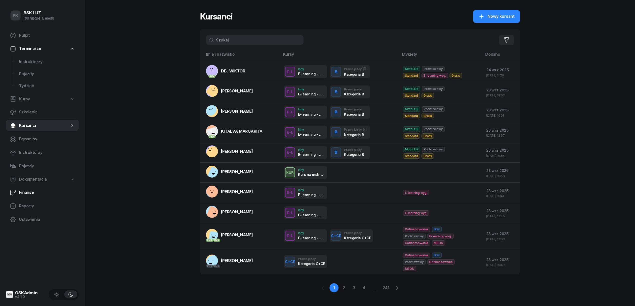
click at [32, 191] on span "Finanse" at bounding box center [47, 193] width 56 height 7
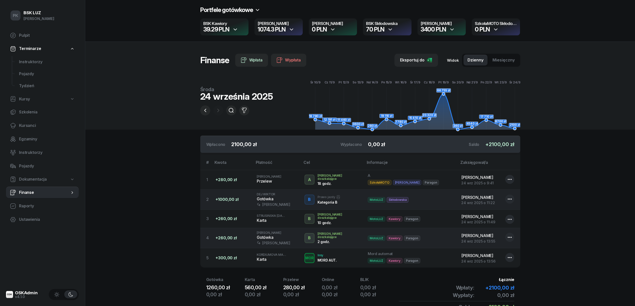
click at [295, 27] on div "1074.3 PLN" at bounding box center [279, 30] width 42 height 6
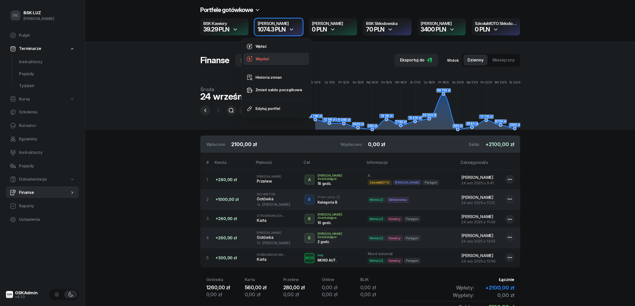
click at [268, 60] on div "Wypłać" at bounding box center [263, 59] width 14 height 7
select select "17"
select select "10"
select select "67eb9ff40a04ba7908a5e502"
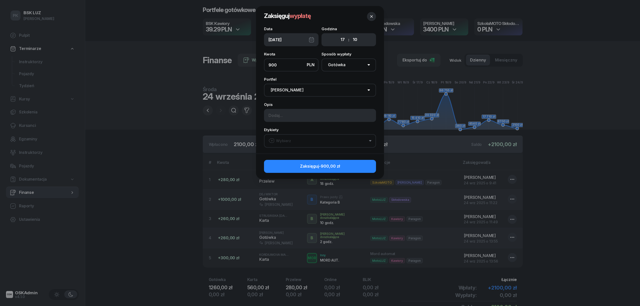
type input "900"
click at [288, 117] on input at bounding box center [320, 115] width 112 height 13
type input "Piotrek zabral do Pani Ireny"
click at [290, 138] on div "Wybierz" at bounding box center [280, 141] width 23 height 7
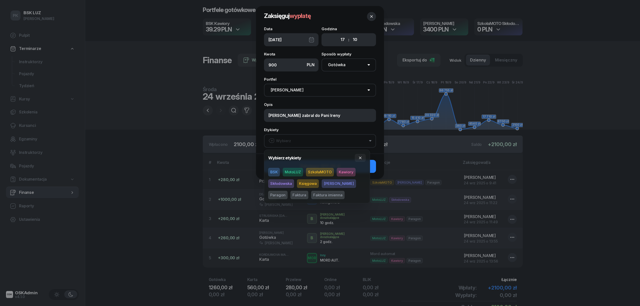
click at [292, 172] on span "MotoLUZ" at bounding box center [293, 172] width 20 height 9
click at [343, 172] on span "Kawiory" at bounding box center [346, 172] width 19 height 9
click at [360, 158] on icon "button" at bounding box center [360, 158] width 4 height 4
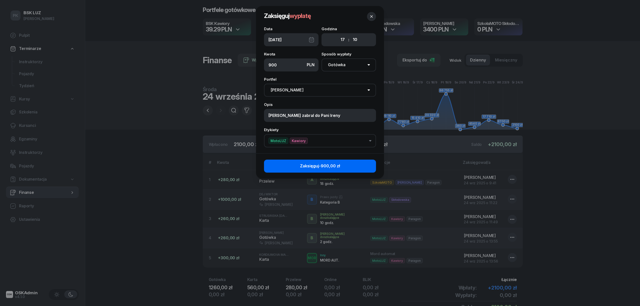
click at [358, 168] on button "Zaksięguj -900,00 zł" at bounding box center [320, 166] width 112 height 13
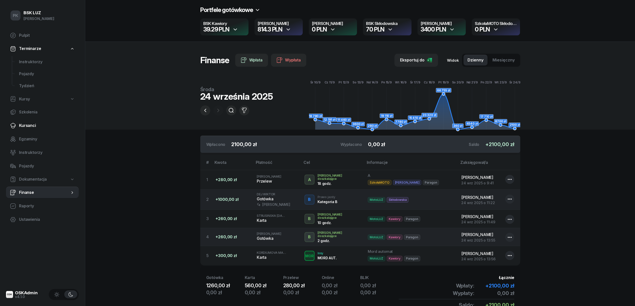
click at [29, 124] on span "Kursanci" at bounding box center [47, 126] width 56 height 7
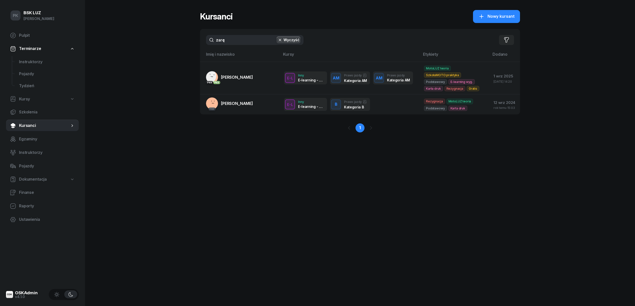
drag, startPoint x: 211, startPoint y: 41, endPoint x: 193, endPoint y: 43, distance: 17.8
click at [193, 43] on div "PK BSK [PERSON_NAME] Pulpit Terminarze Instruktorzy Pojazdy Tydzień Kursy Szkol…" at bounding box center [317, 153] width 635 height 306
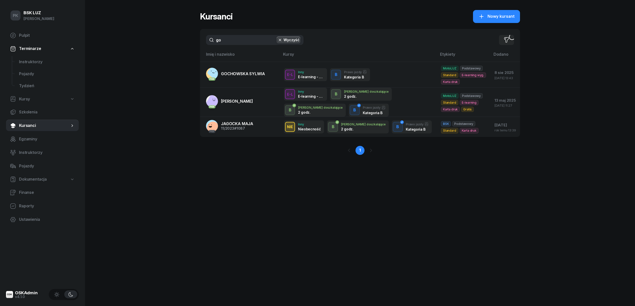
type input "g"
